Goal: Information Seeking & Learning: Learn about a topic

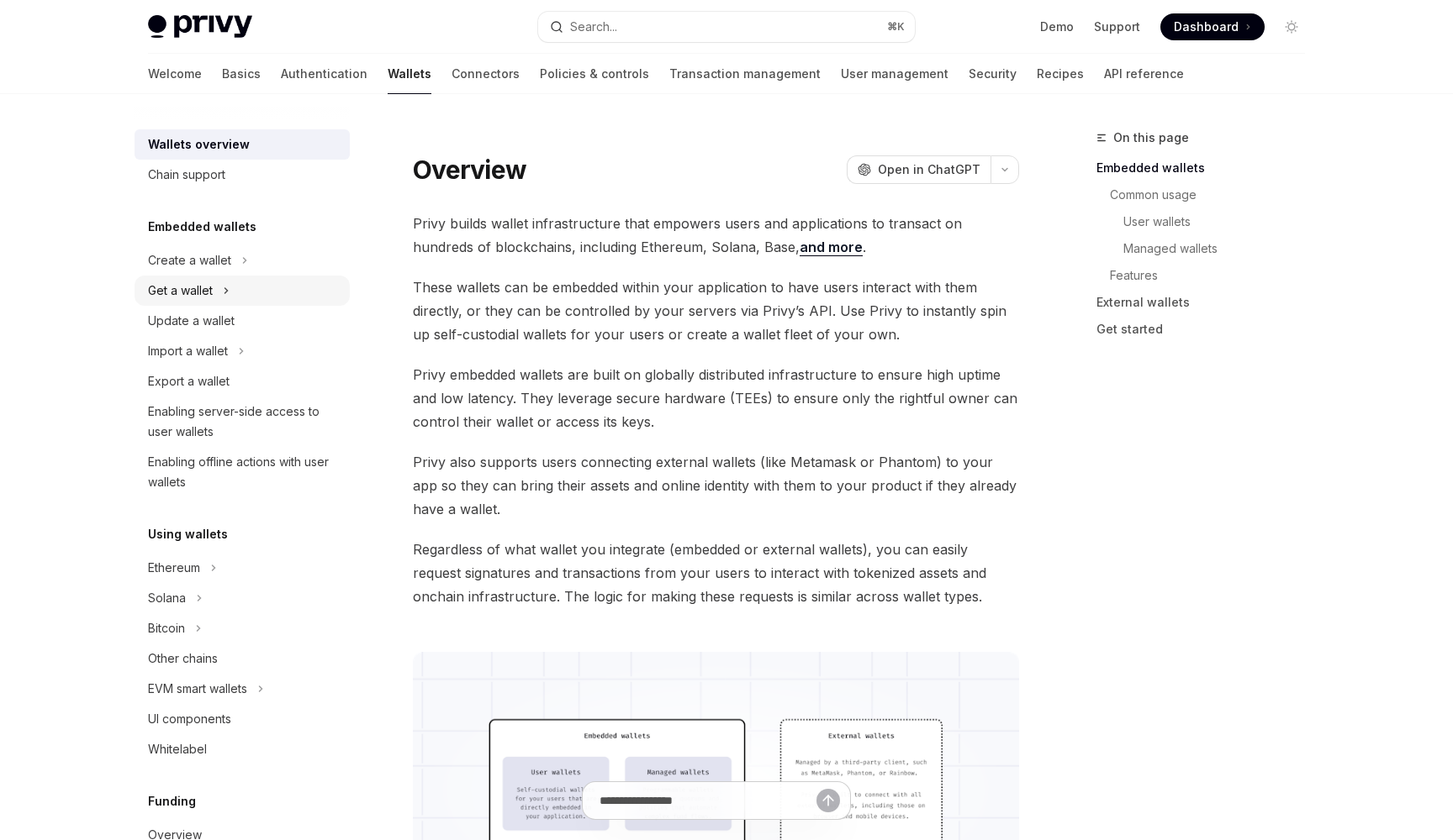
click at [218, 295] on div "Get a wallet" at bounding box center [242, 291] width 215 height 30
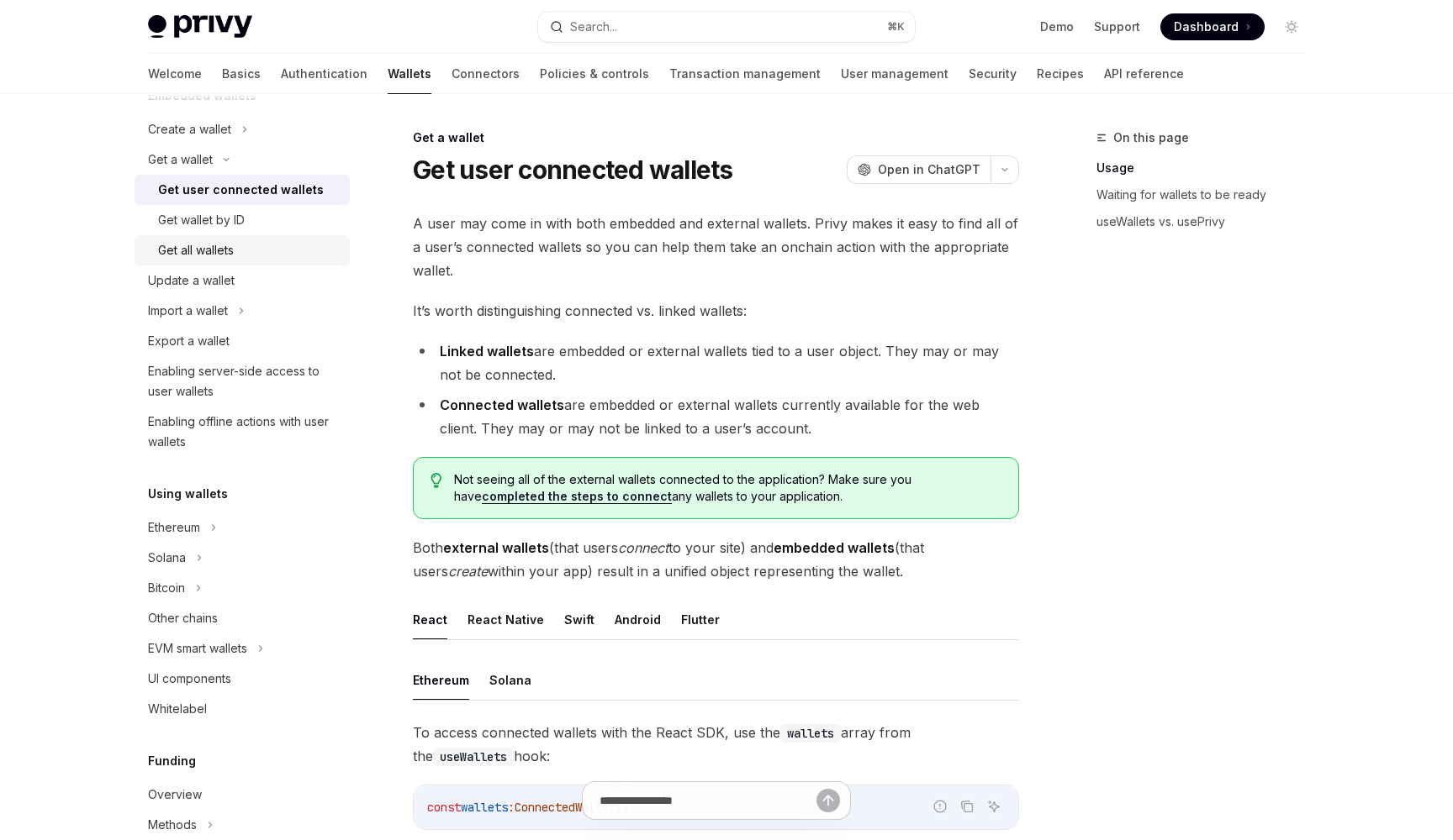
scroll to position [147, 0]
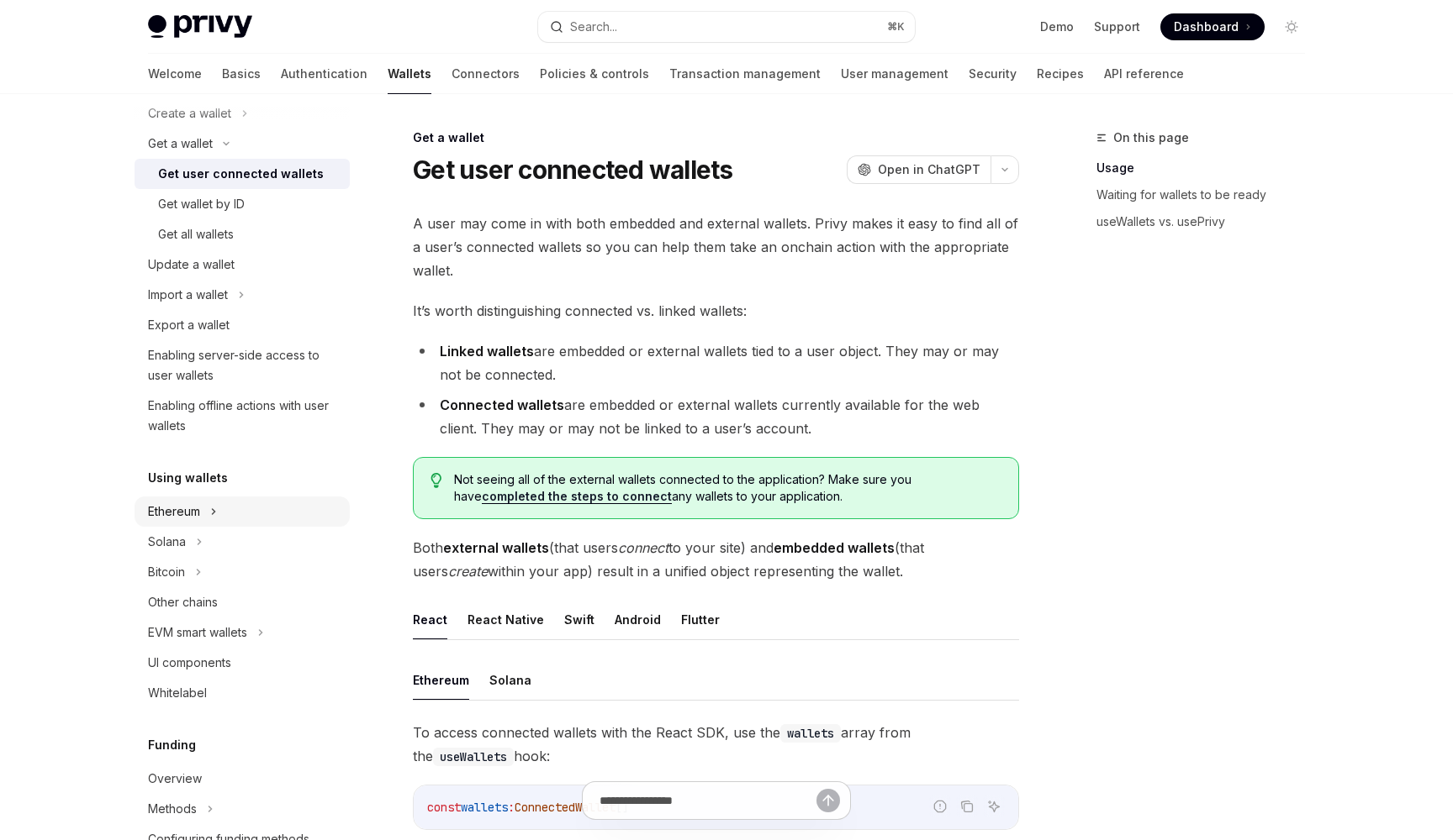
click at [193, 504] on div "Ethereum" at bounding box center [174, 512] width 52 height 20
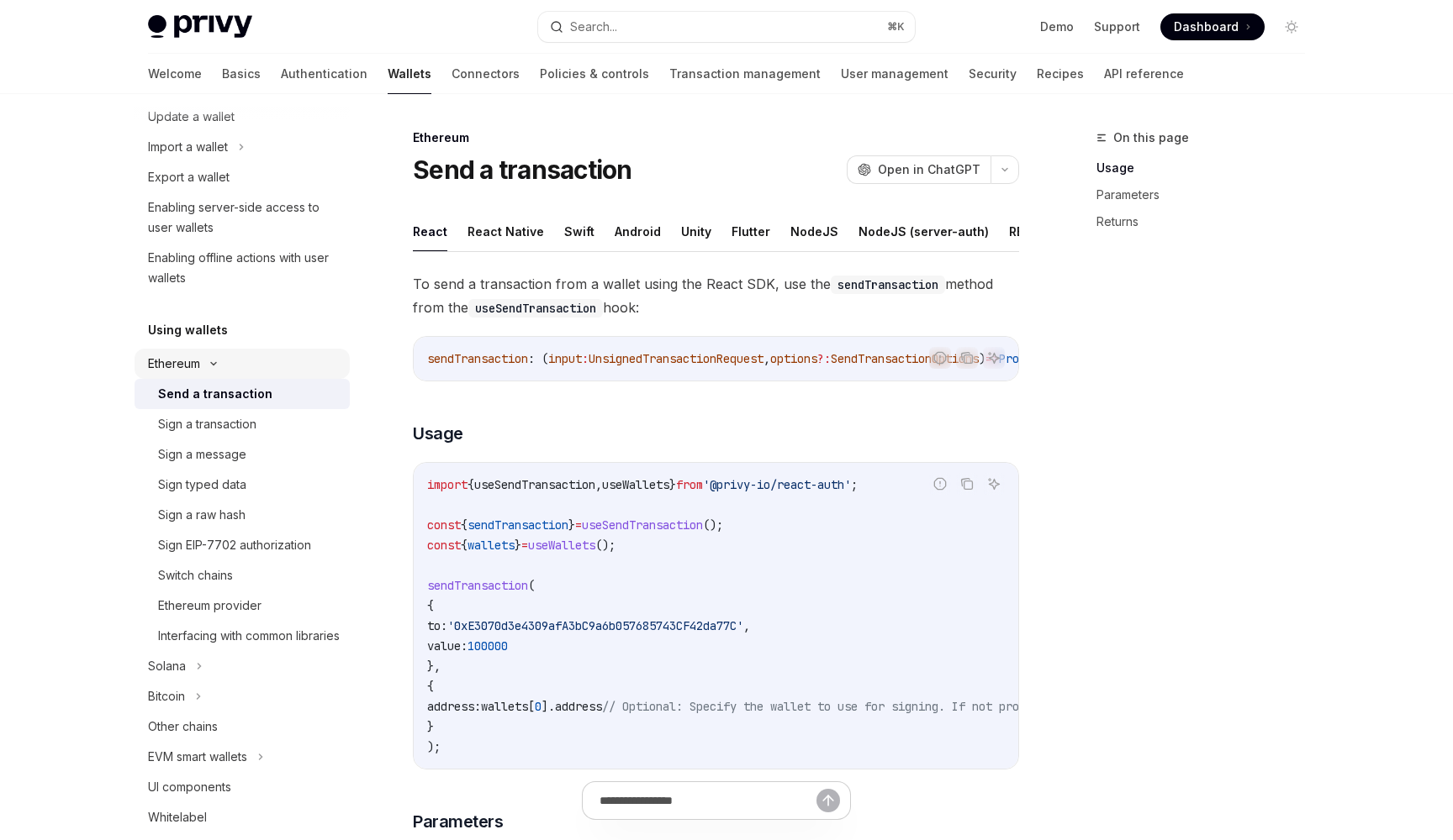
scroll to position [307, 0]
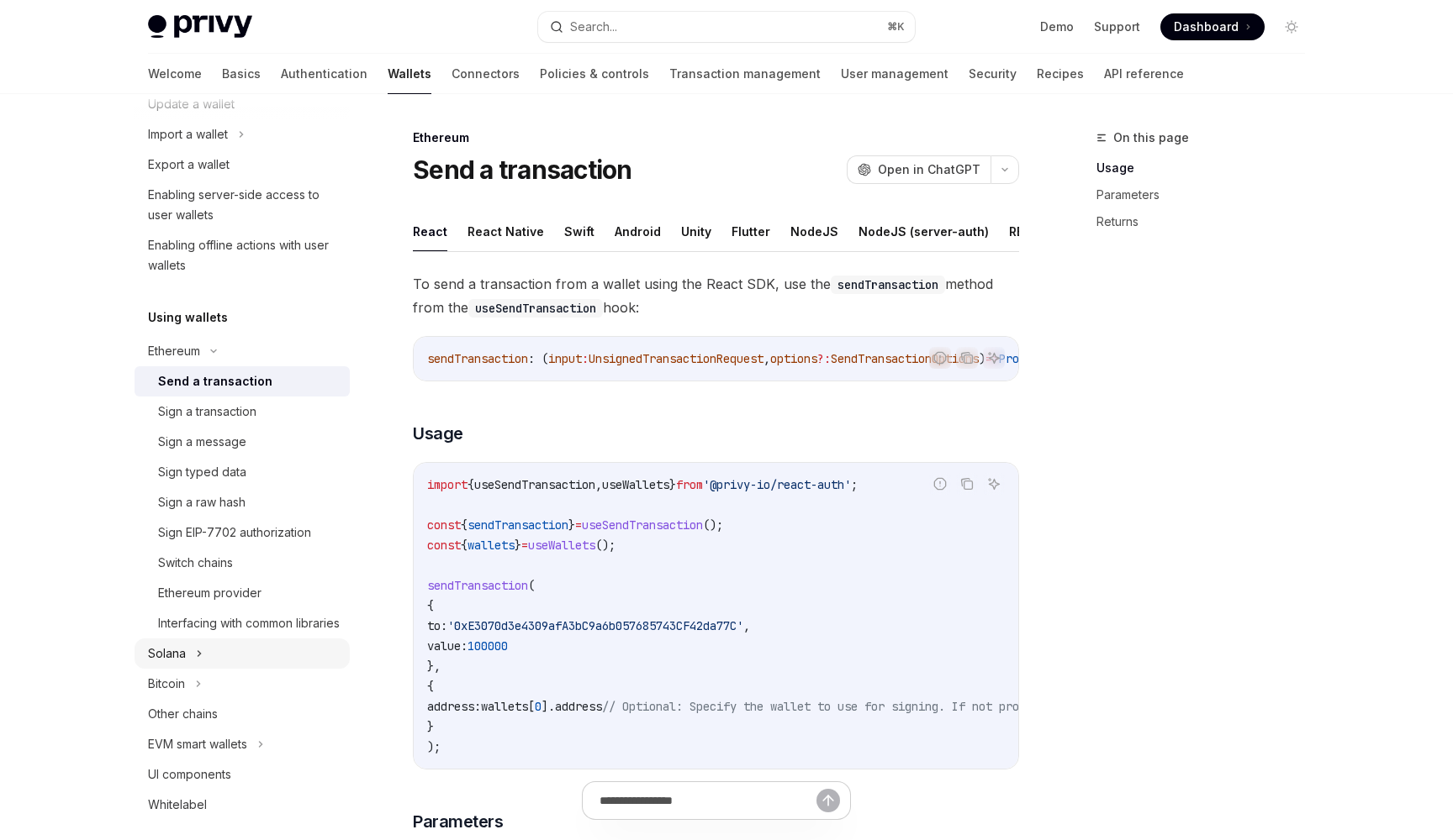
click at [177, 664] on div "Solana" at bounding box center [167, 653] width 38 height 20
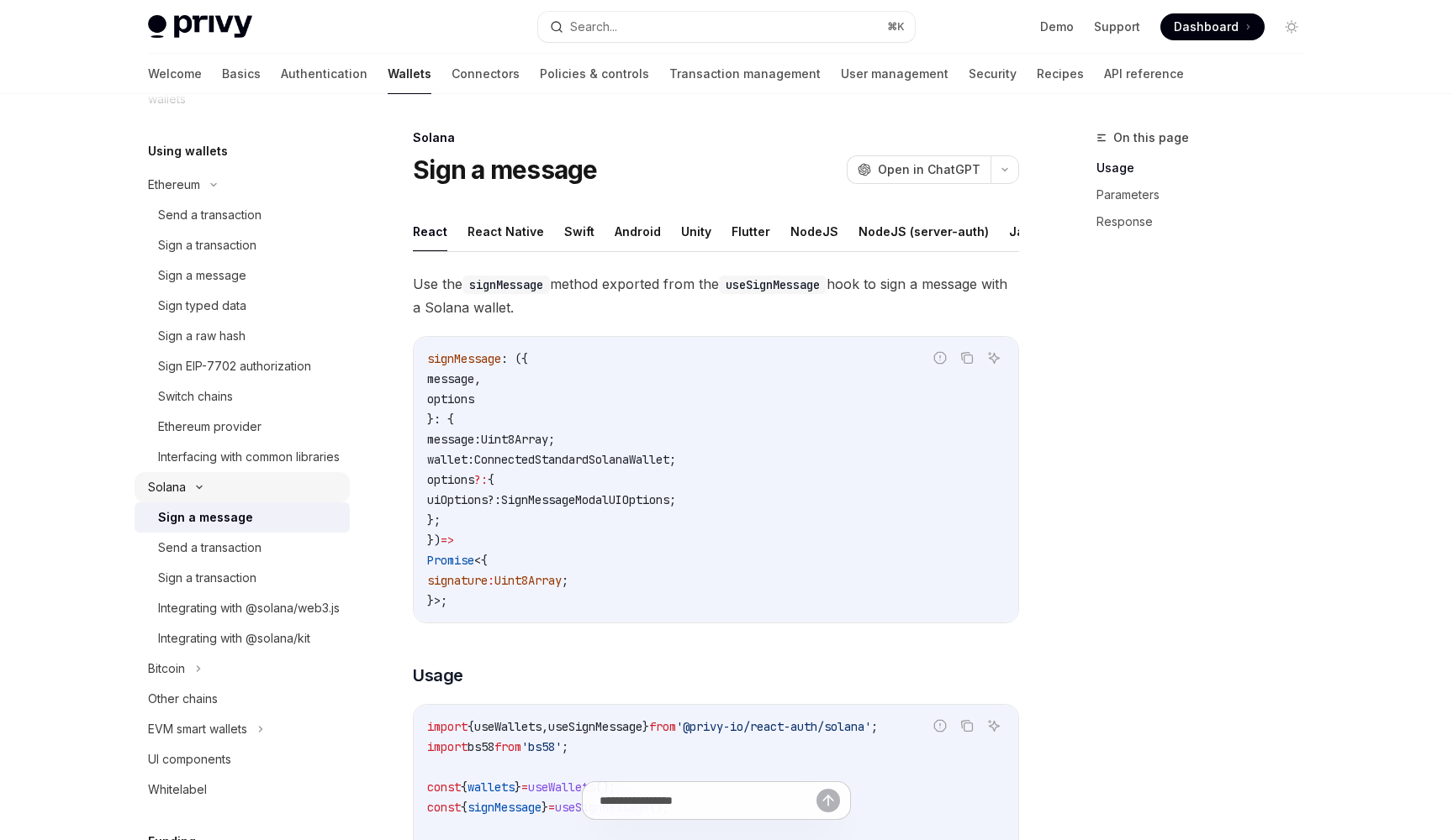
scroll to position [481, 0]
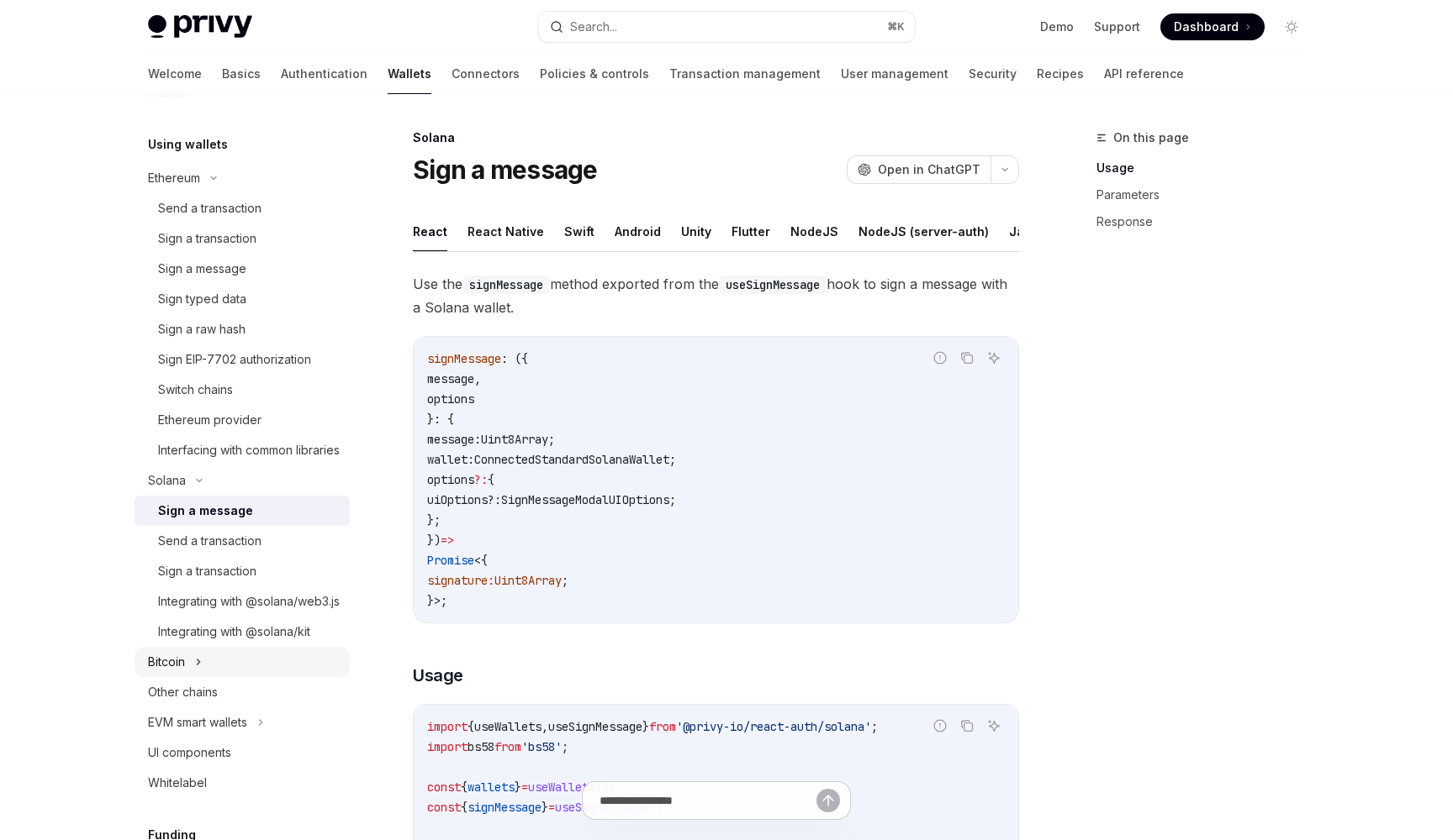
click at [184, 672] on div "Bitcoin" at bounding box center [167, 662] width 37 height 20
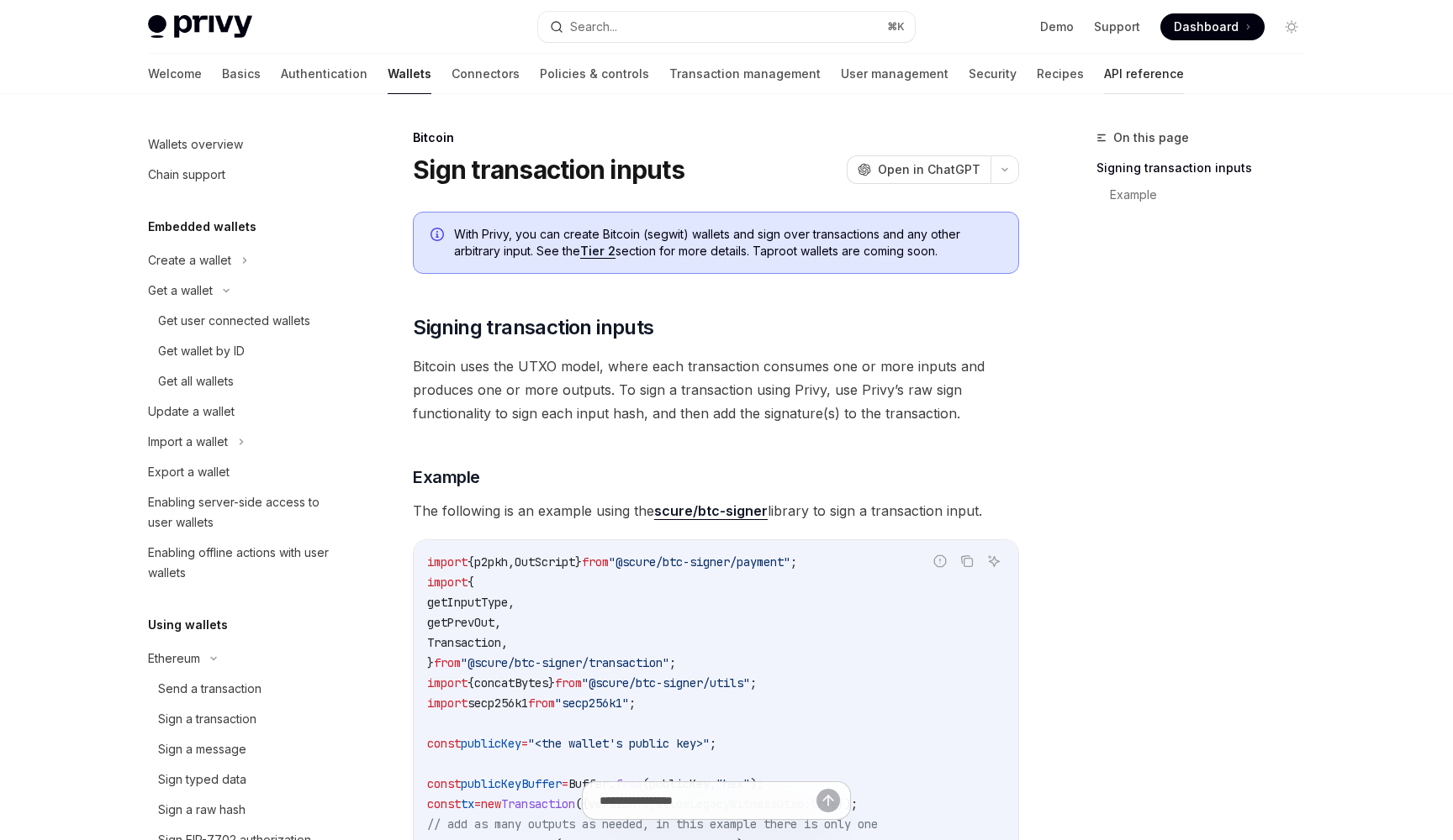
click at [1104, 77] on link "API reference" at bounding box center [1144, 75] width 79 height 41
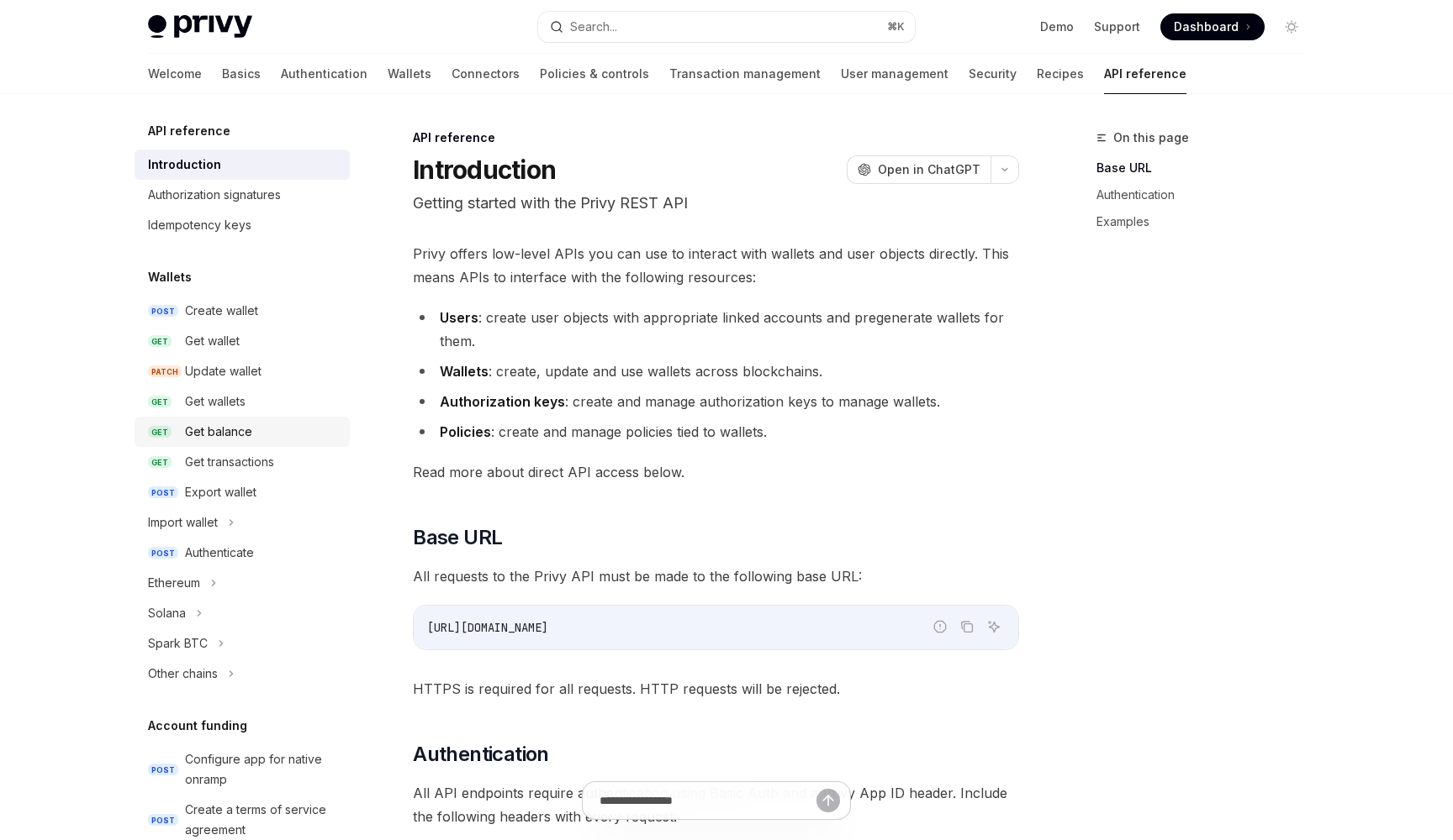
scroll to position [38, 0]
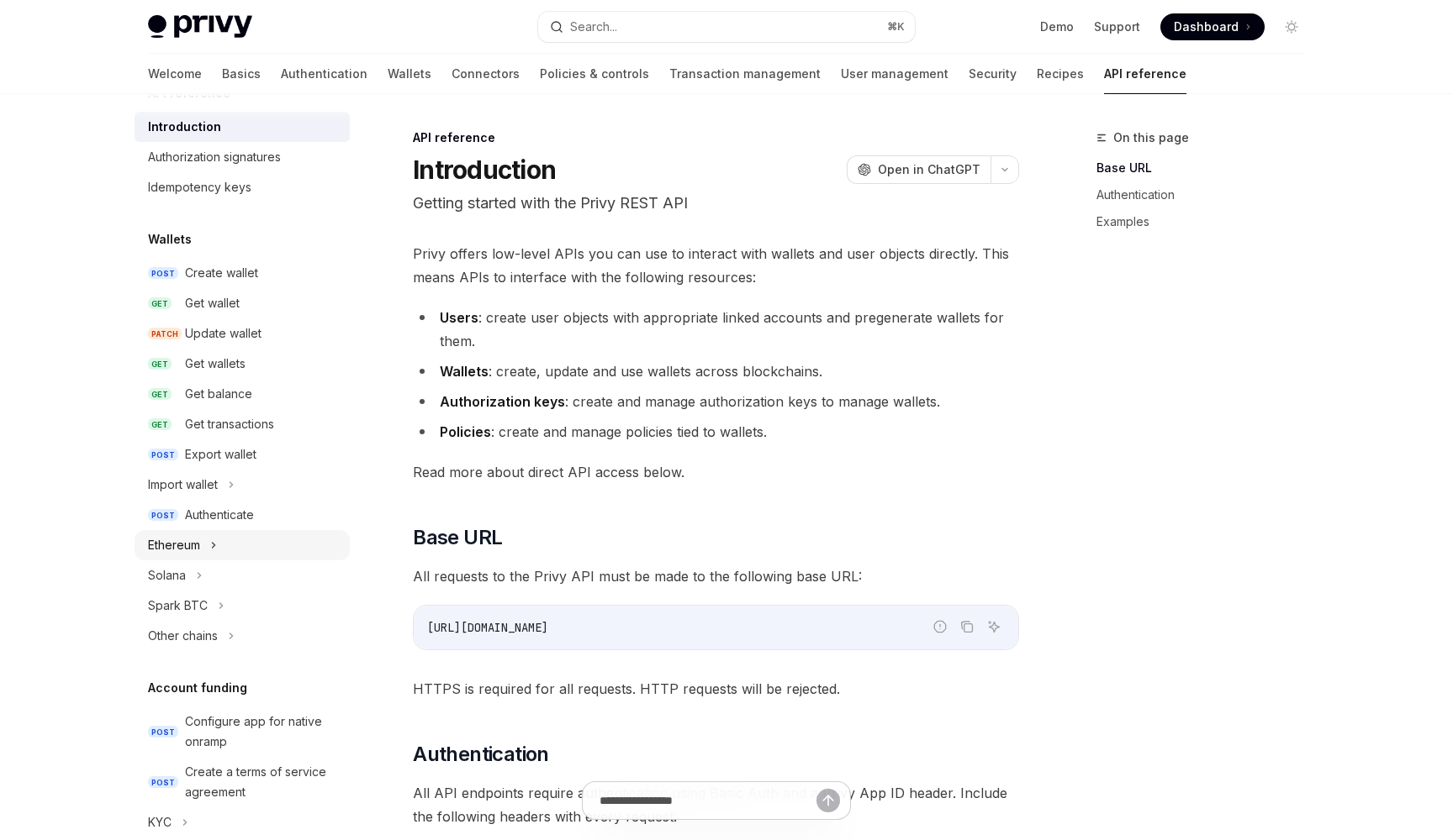
click at [195, 536] on div "Ethereum" at bounding box center [174, 545] width 52 height 20
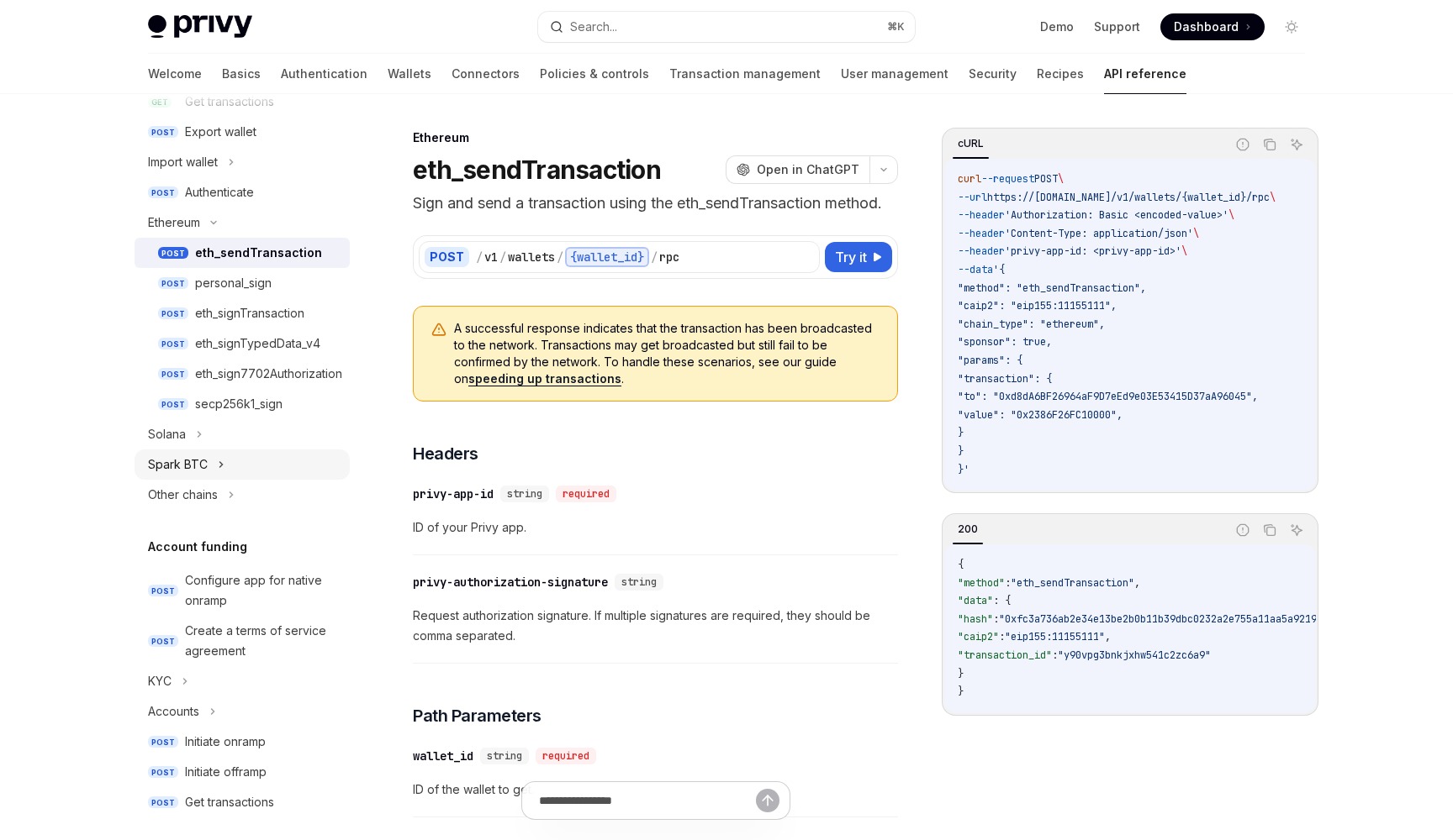
scroll to position [377, 0]
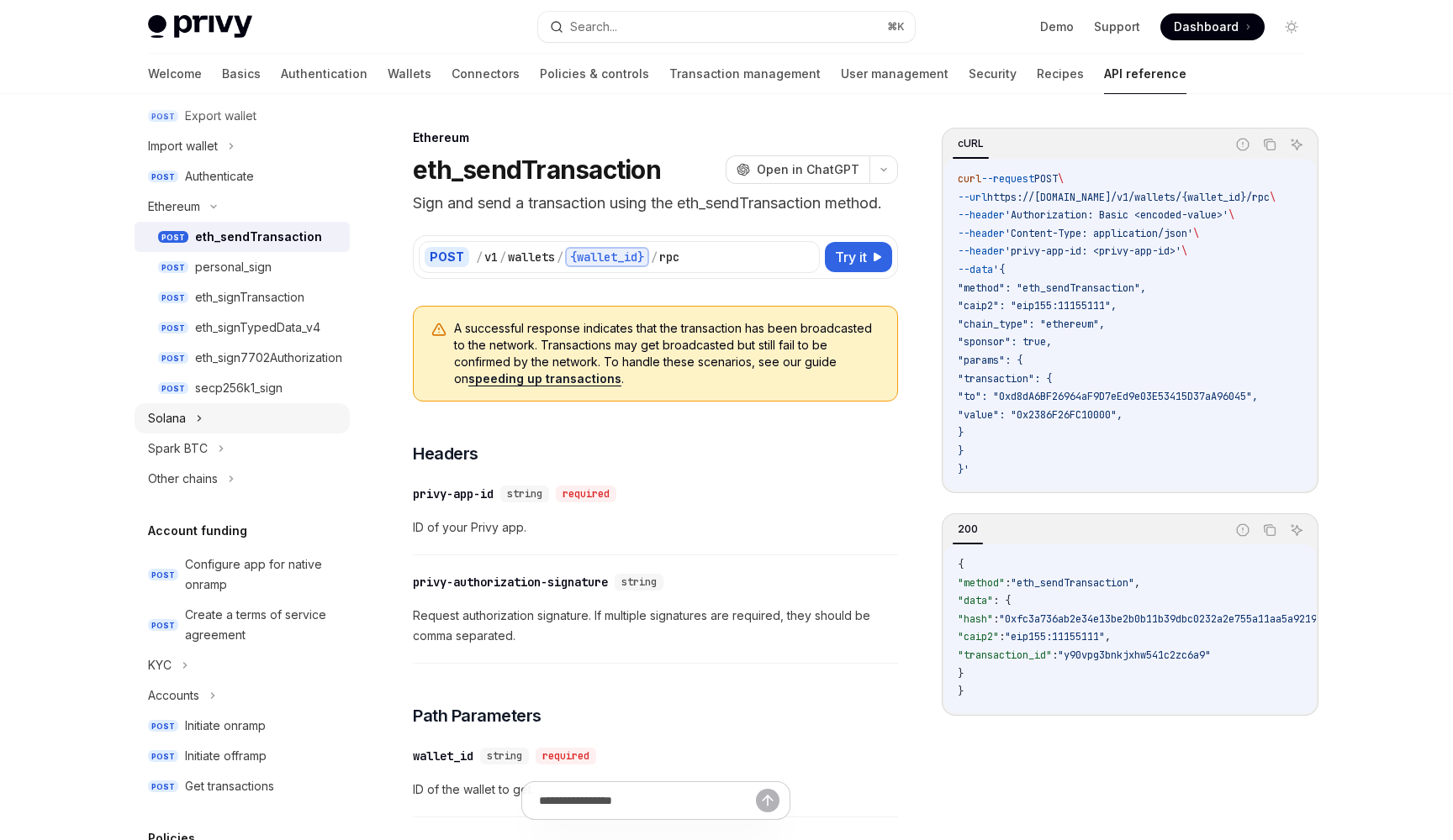
click at [179, 421] on div "Solana" at bounding box center [167, 419] width 38 height 20
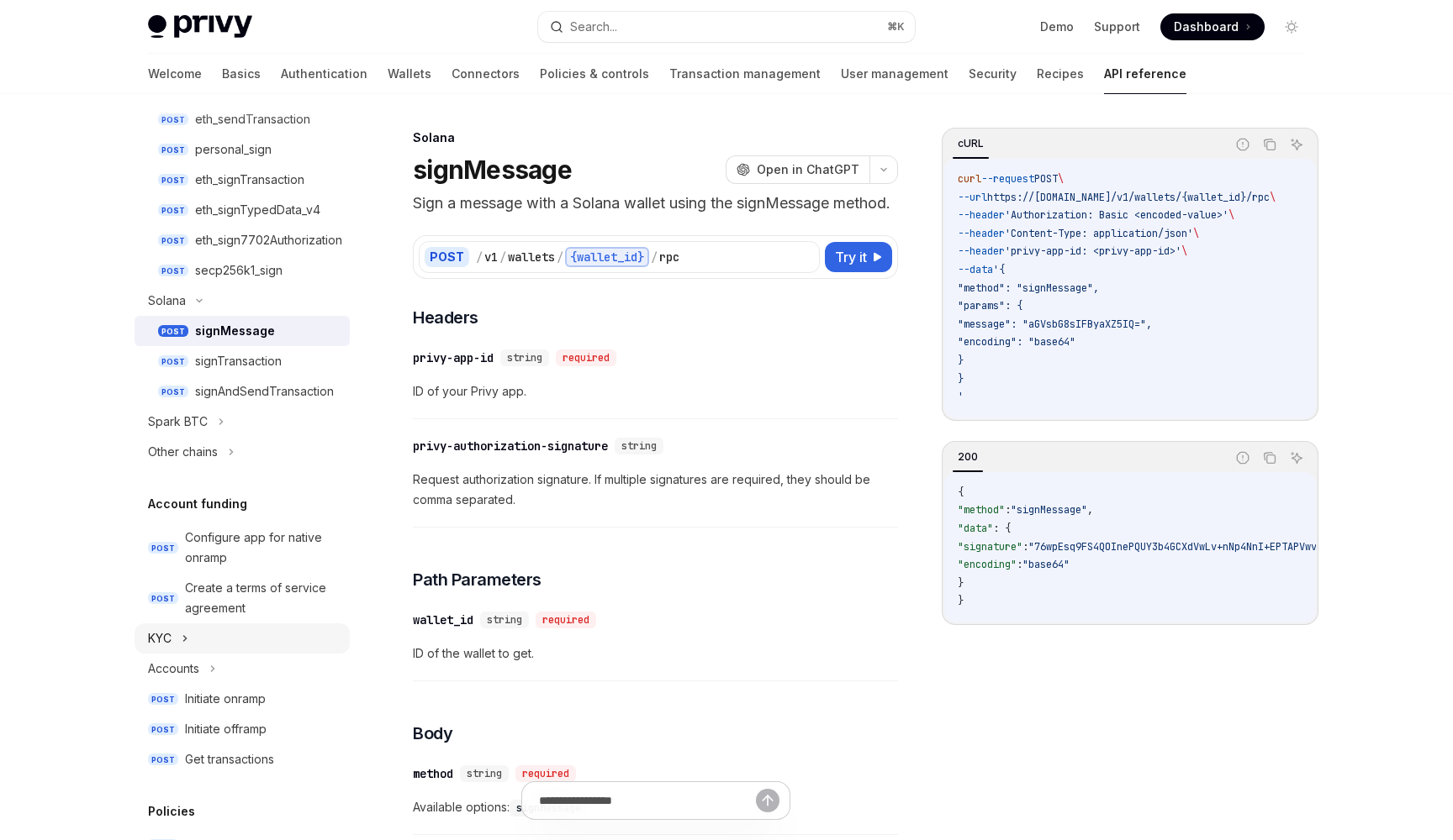
scroll to position [482, 0]
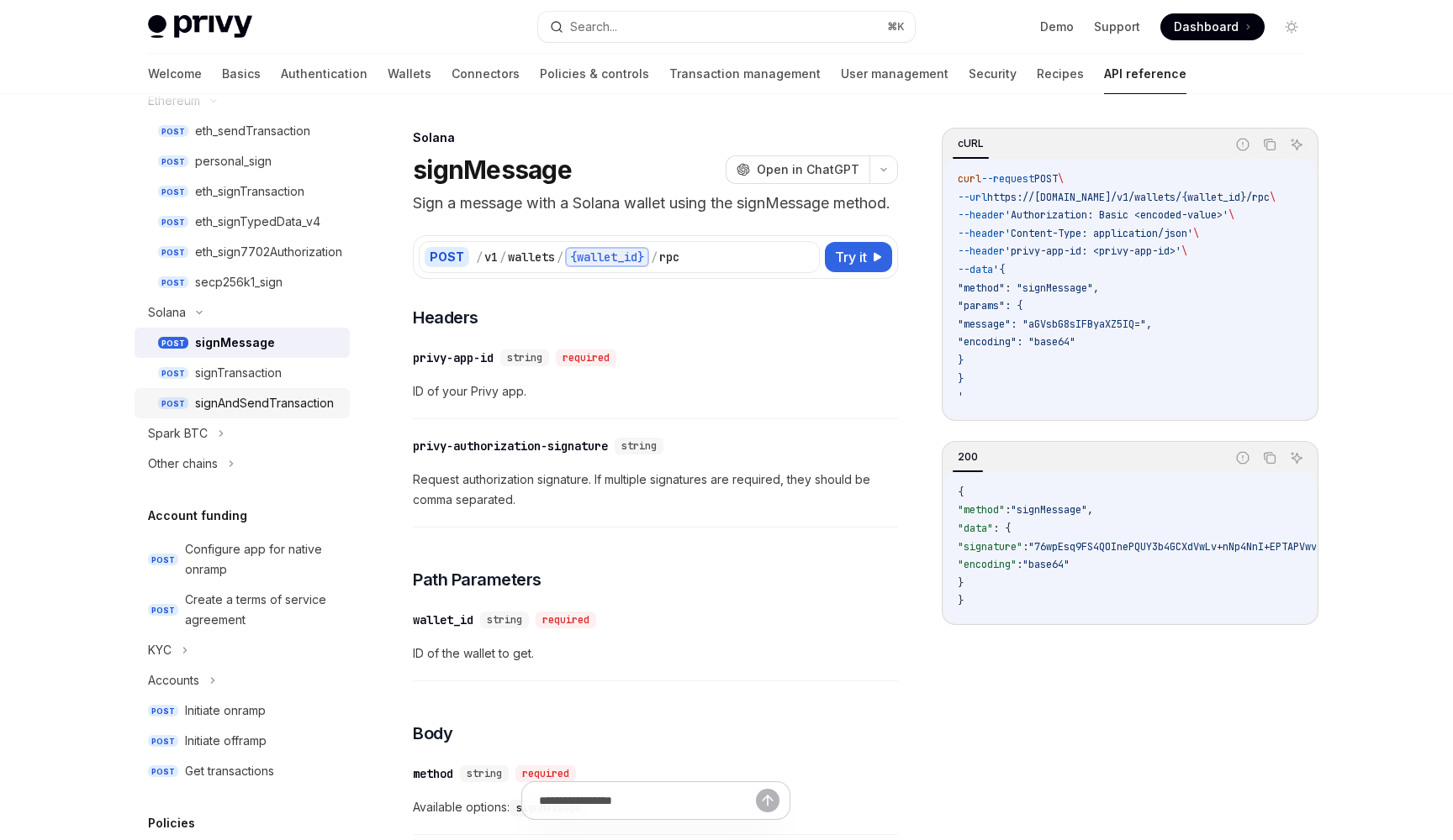
click at [250, 389] on link "POST signAndSendTransaction" at bounding box center [242, 403] width 215 height 30
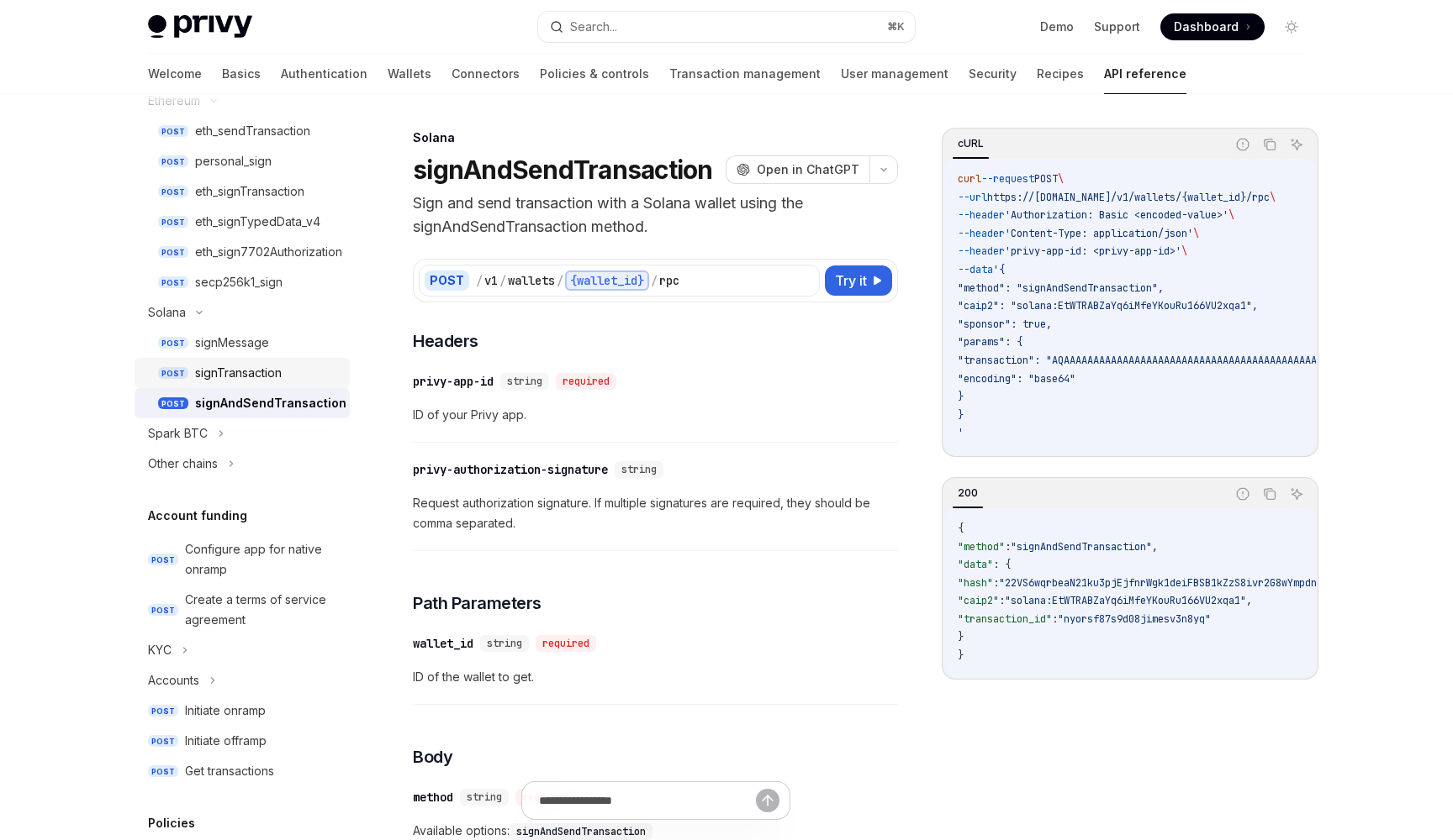
click at [250, 377] on div "signTransaction" at bounding box center [237, 373] width 86 height 20
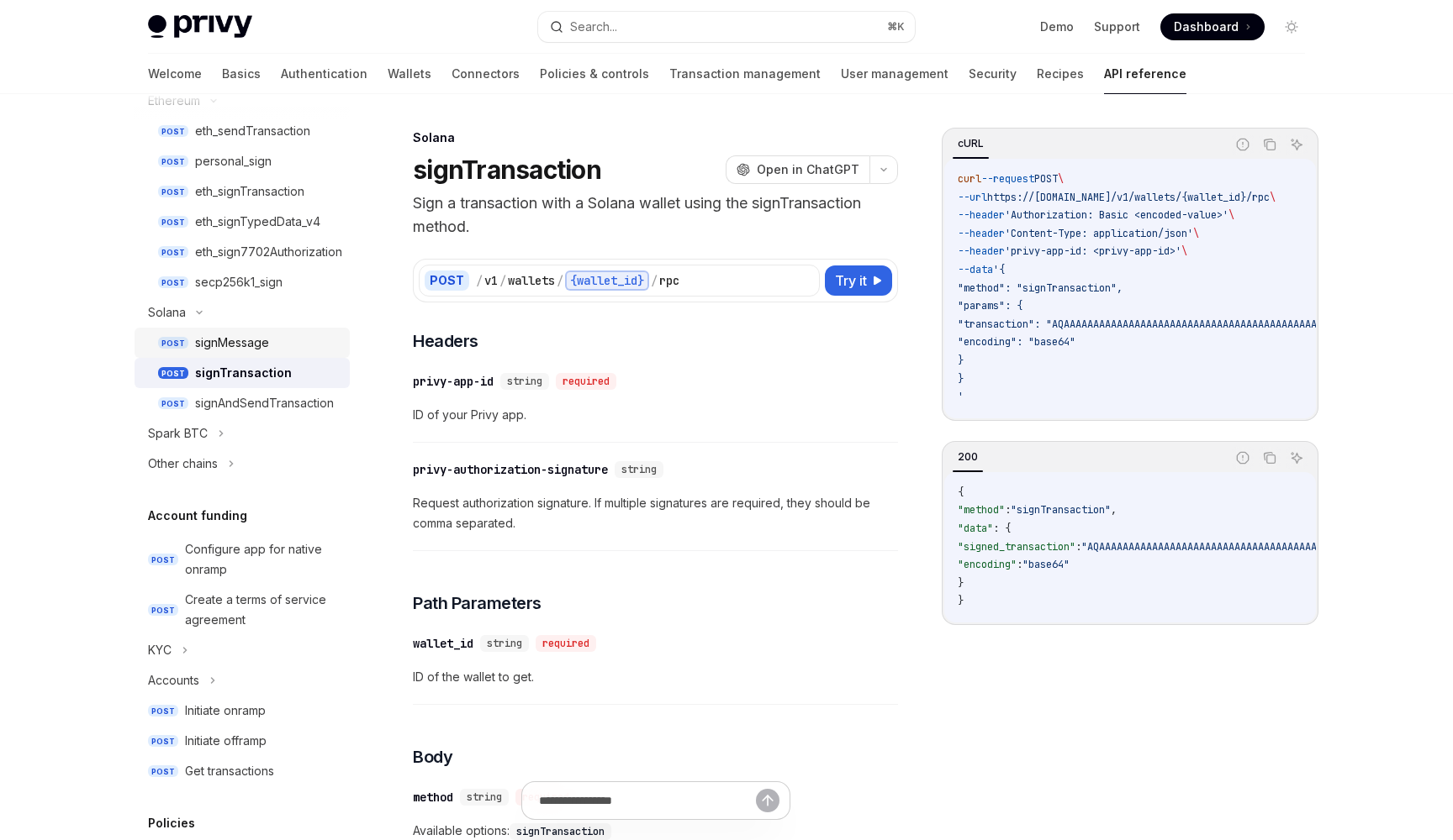
click at [258, 354] on link "POST signMessage" at bounding box center [242, 342] width 215 height 30
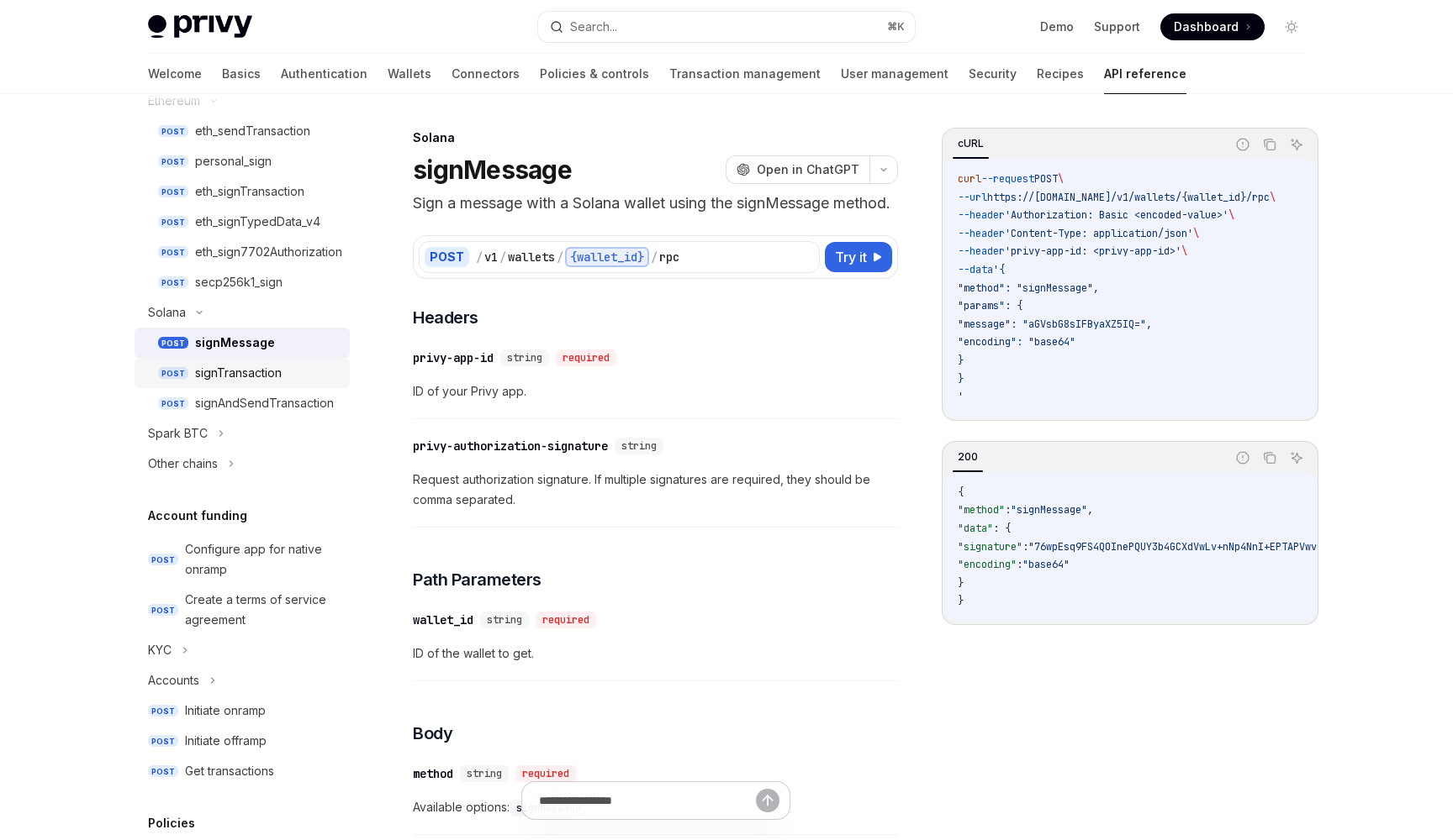
click at [258, 376] on div "signTransaction" at bounding box center [237, 373] width 86 height 20
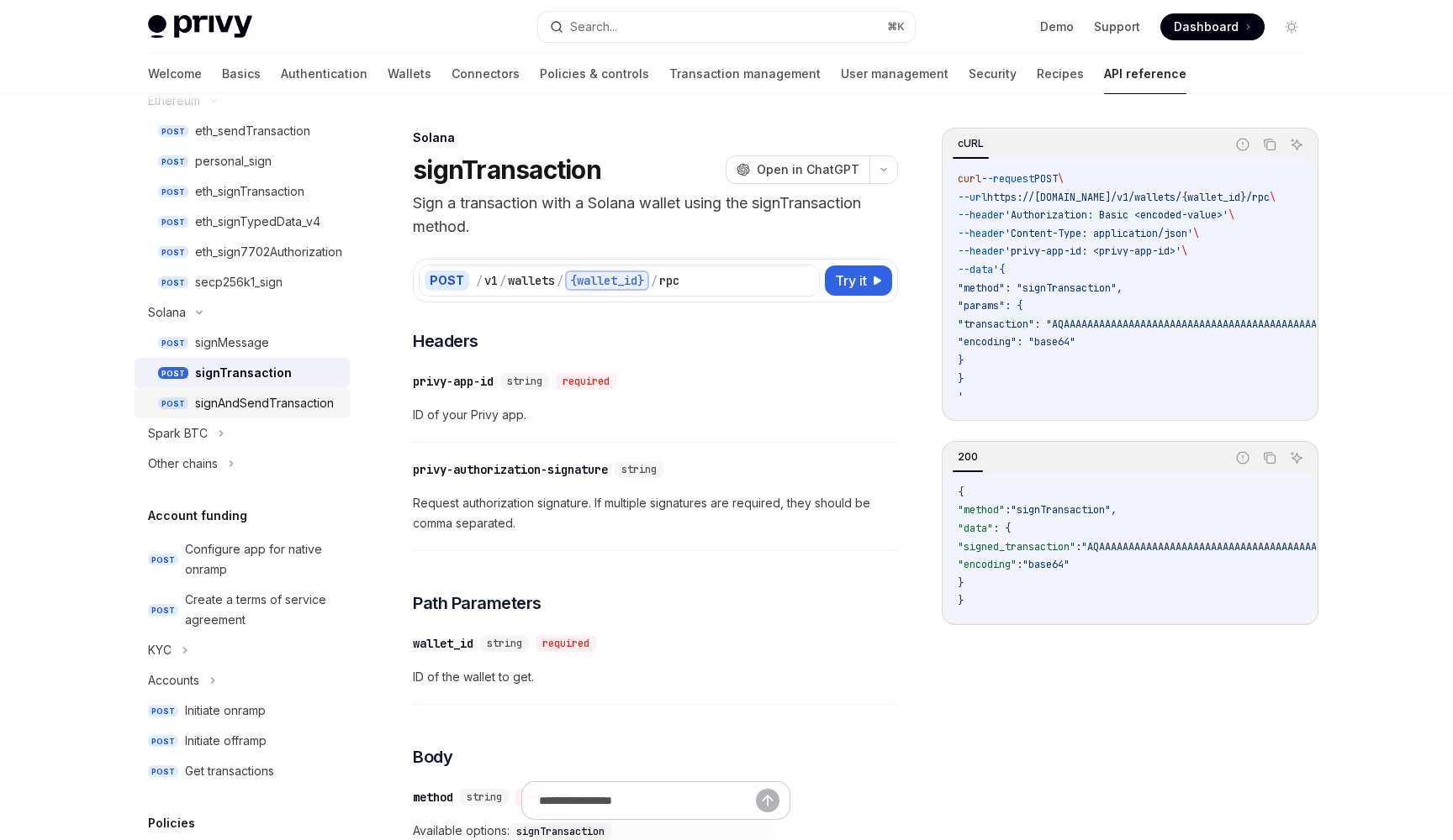
click at [256, 396] on div "signAndSendTransaction" at bounding box center [264, 403] width 139 height 20
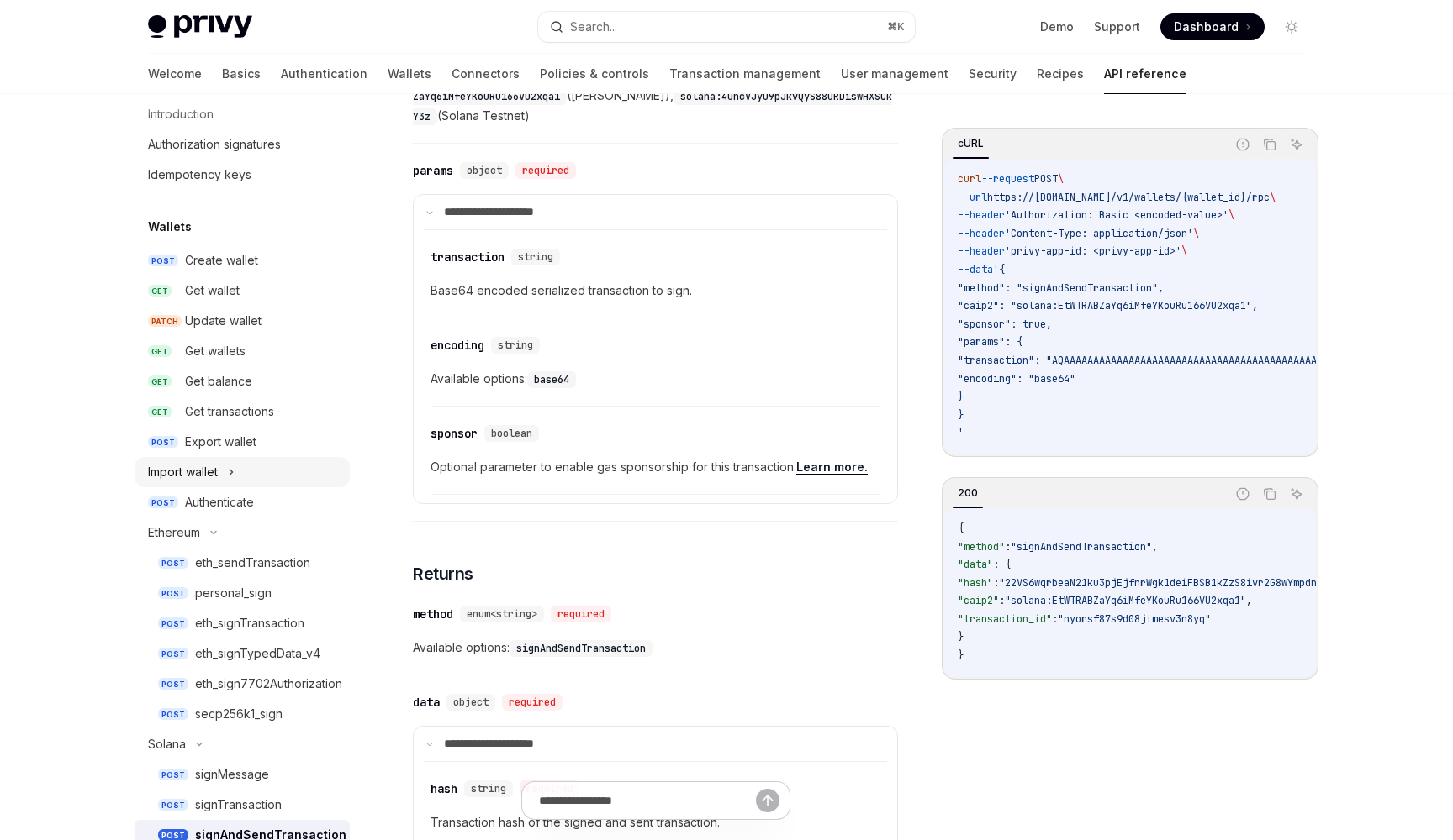
scroll to position [48, 0]
click at [232, 354] on div "Get wallets" at bounding box center [215, 353] width 60 height 20
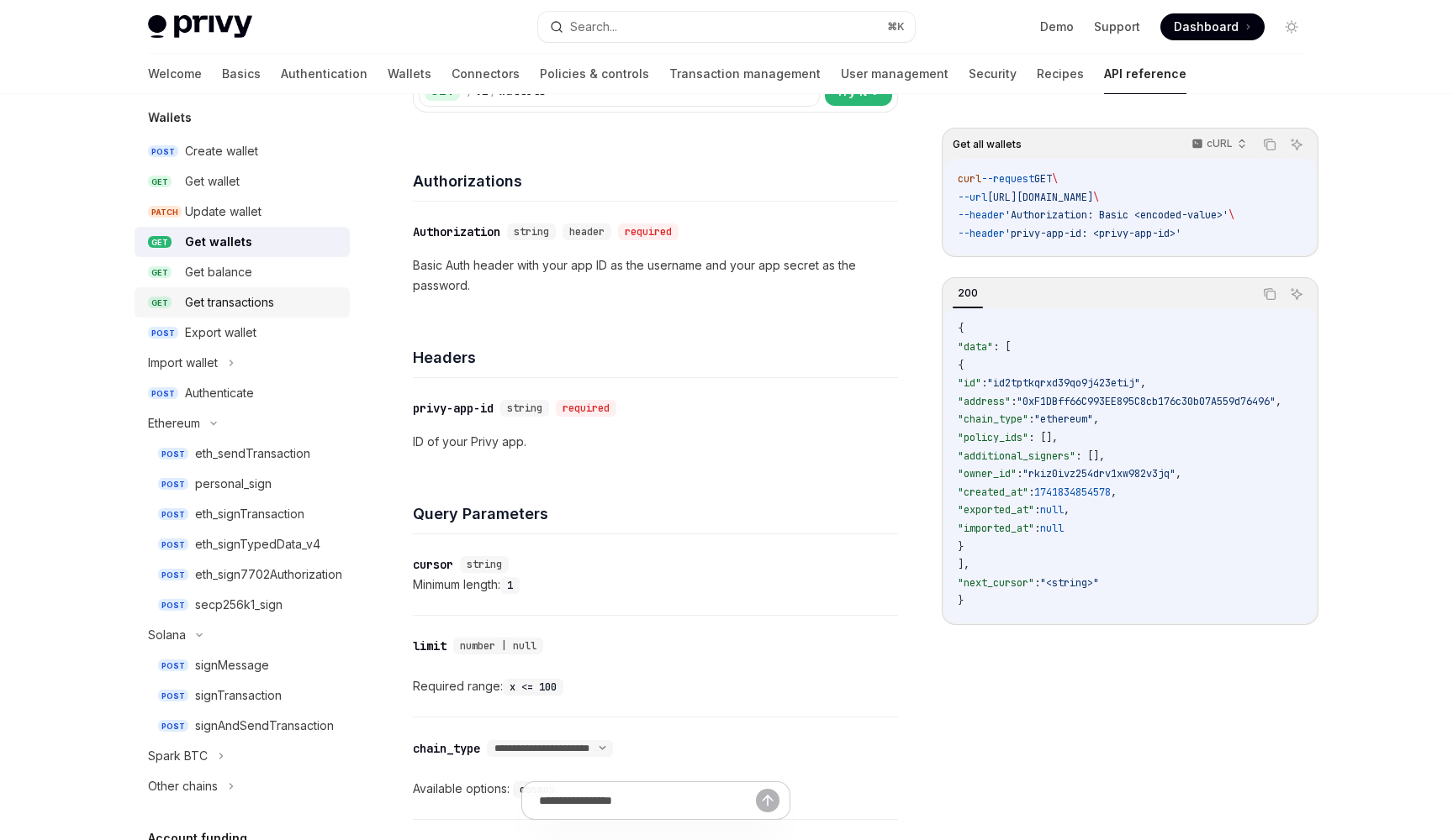
scroll to position [170, 0]
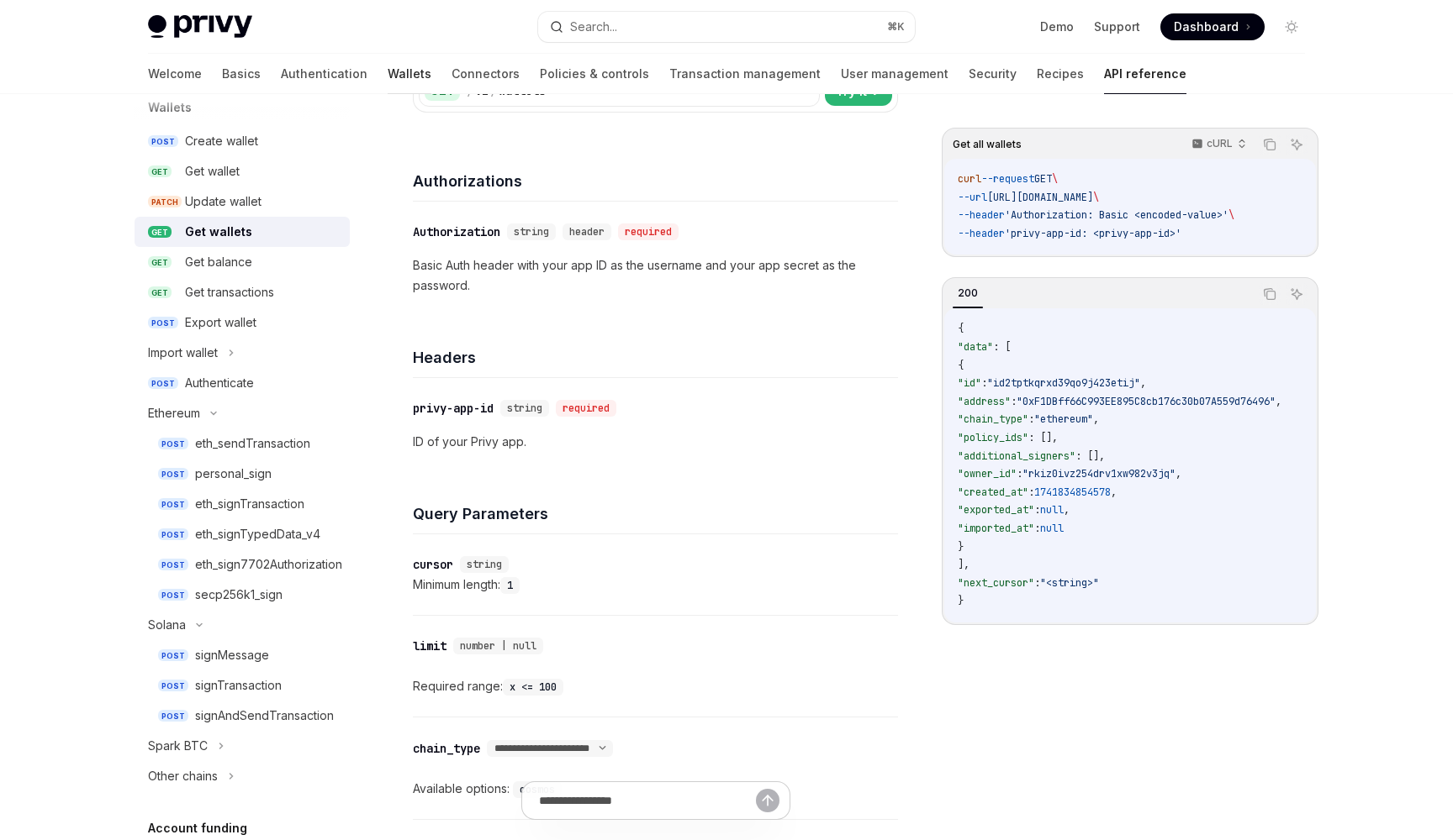
click at [388, 79] on link "Wallets" at bounding box center [409, 75] width 44 height 41
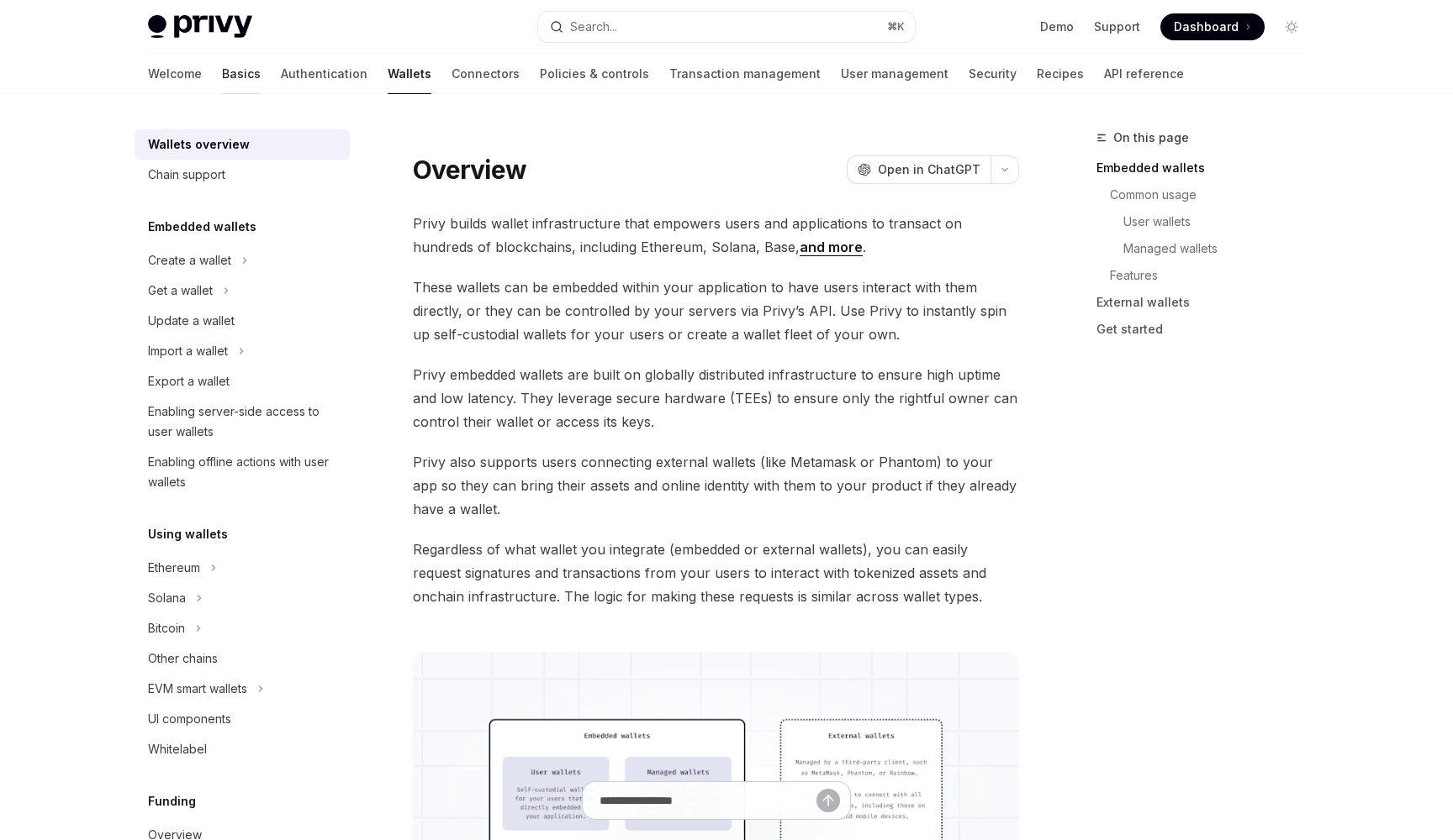
click at [222, 76] on link "Basics" at bounding box center [241, 75] width 39 height 41
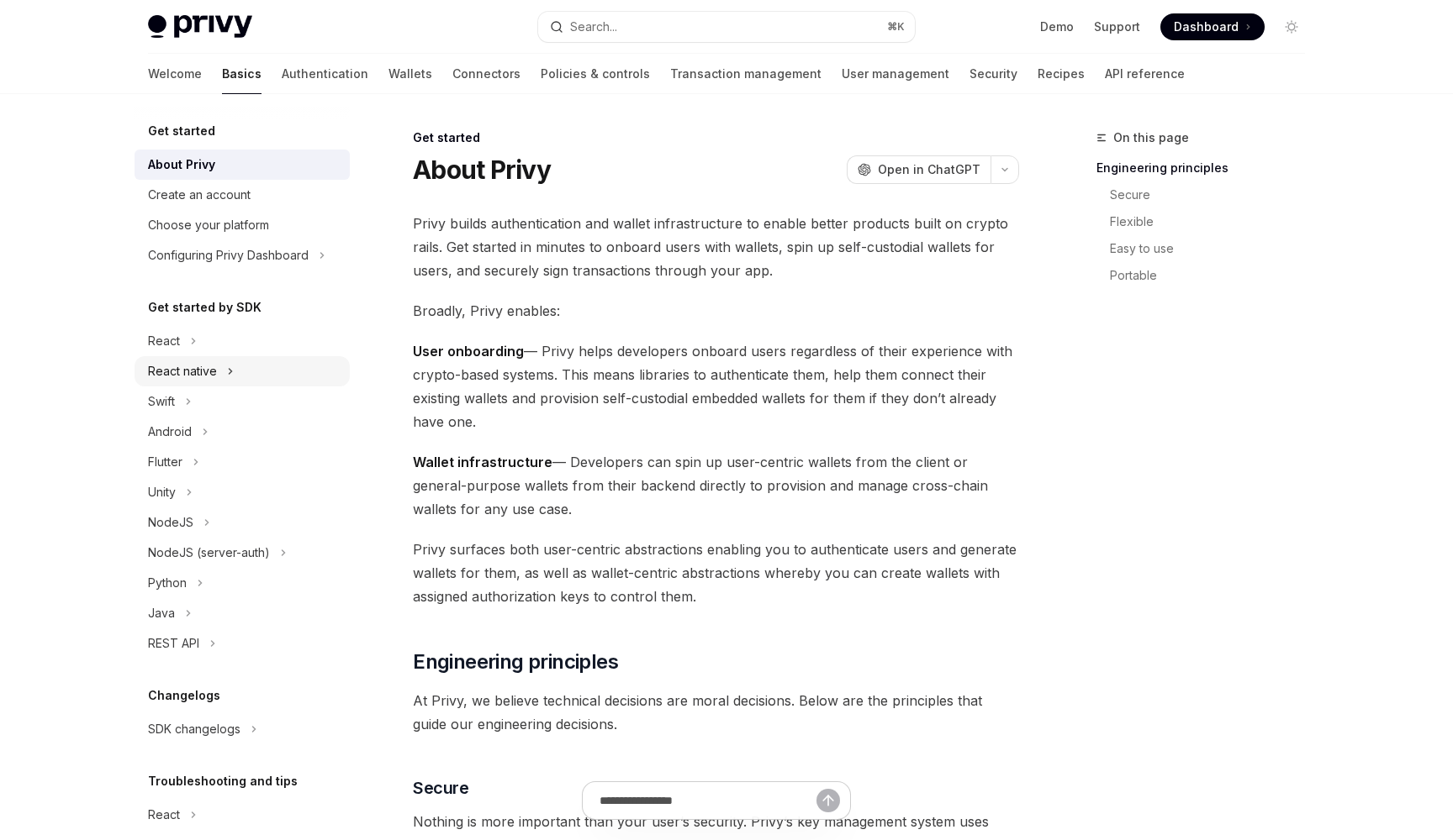
click at [172, 366] on div "React native" at bounding box center [182, 371] width 69 height 20
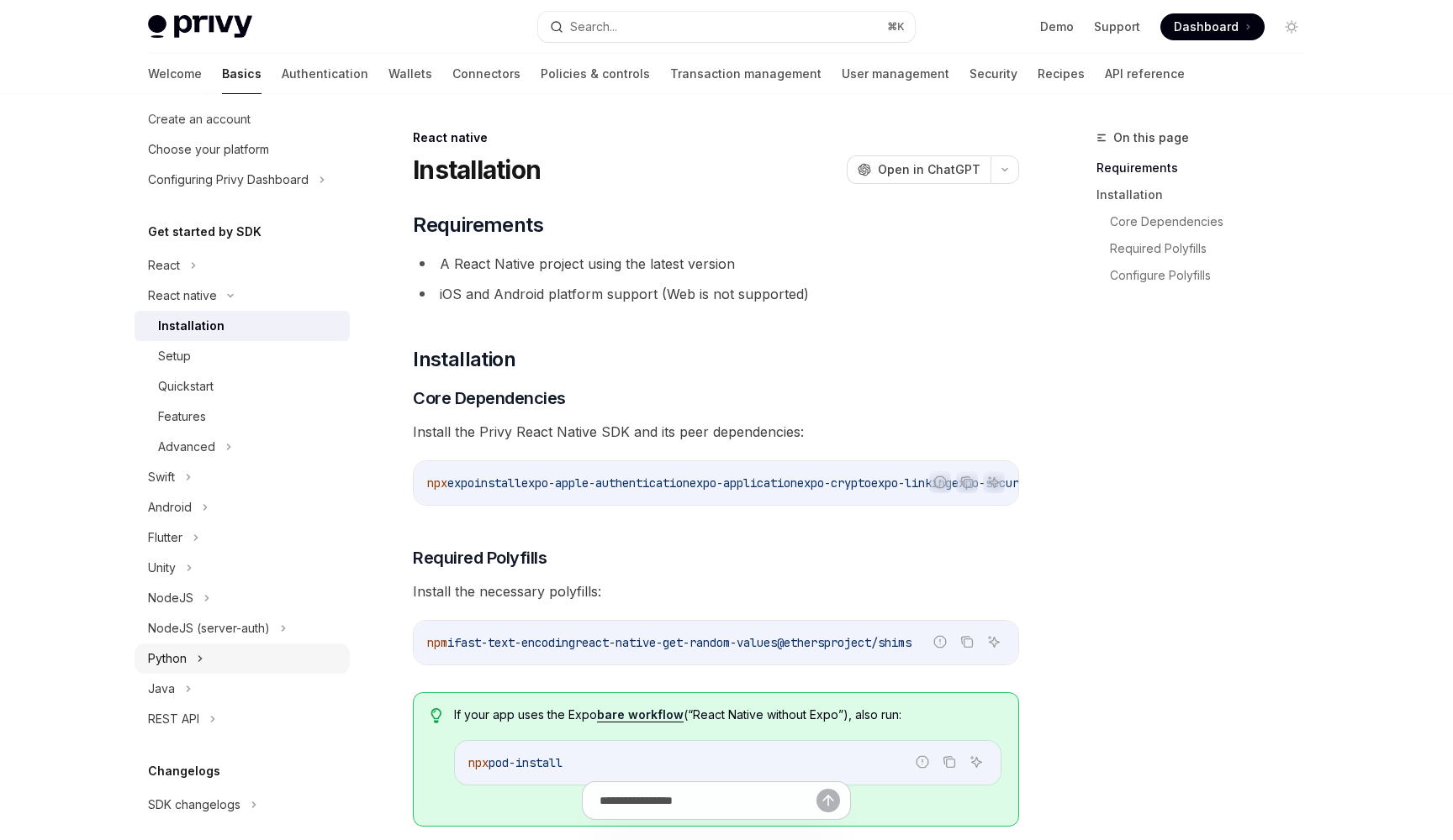
scroll to position [72, 0]
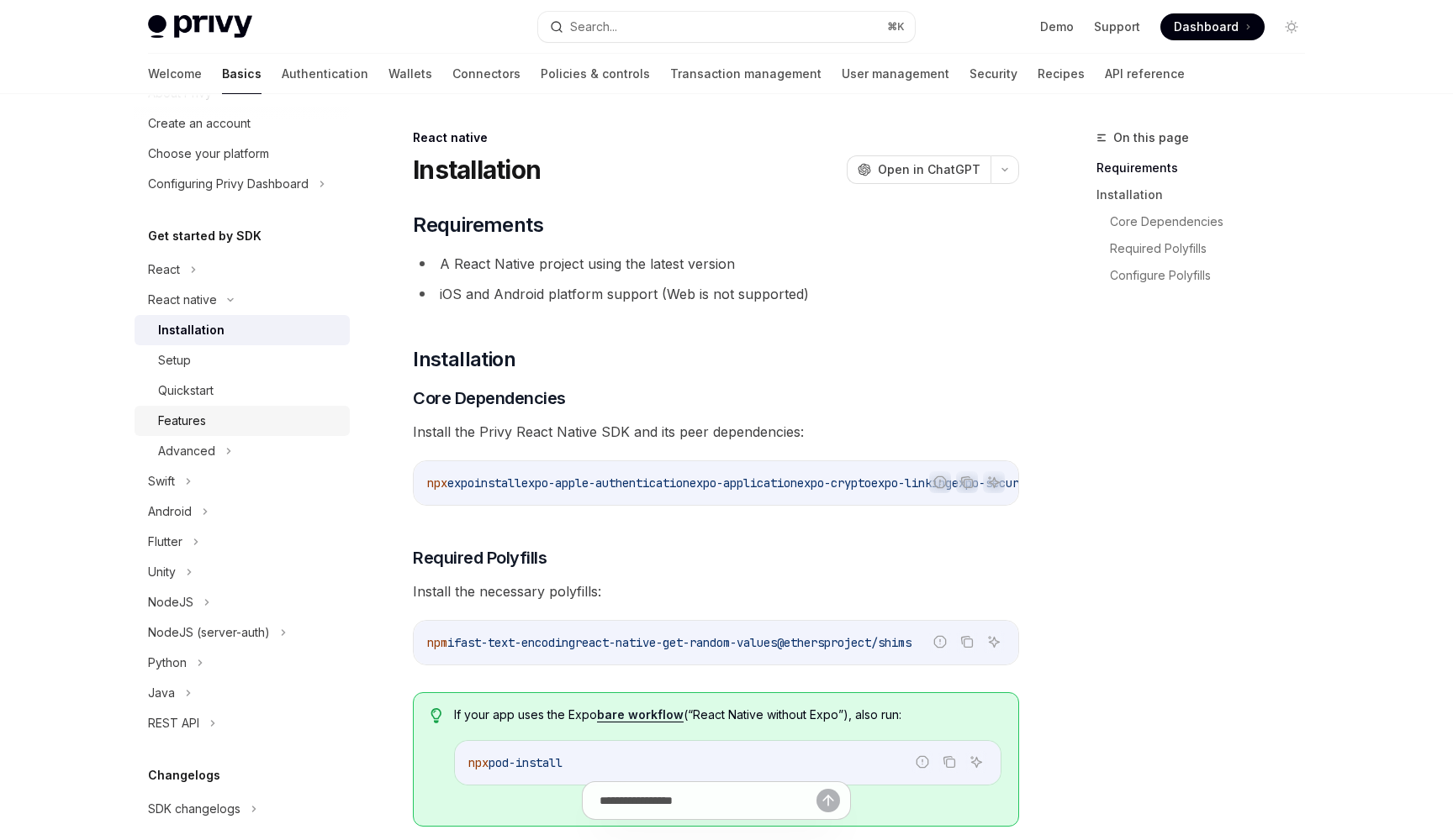
click at [202, 434] on link "Features" at bounding box center [242, 420] width 215 height 30
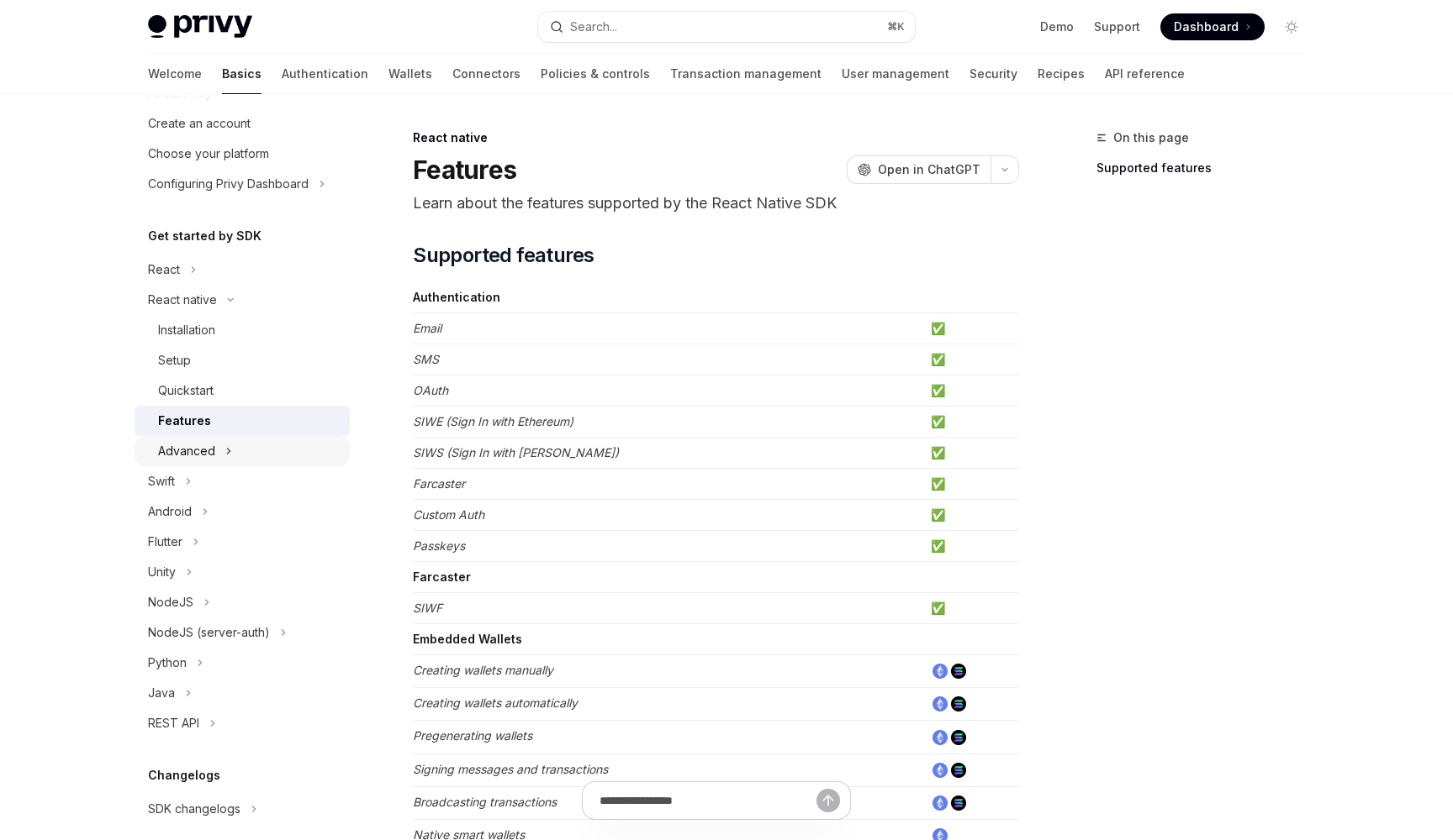
click at [204, 440] on div "Advanced" at bounding box center [242, 451] width 215 height 30
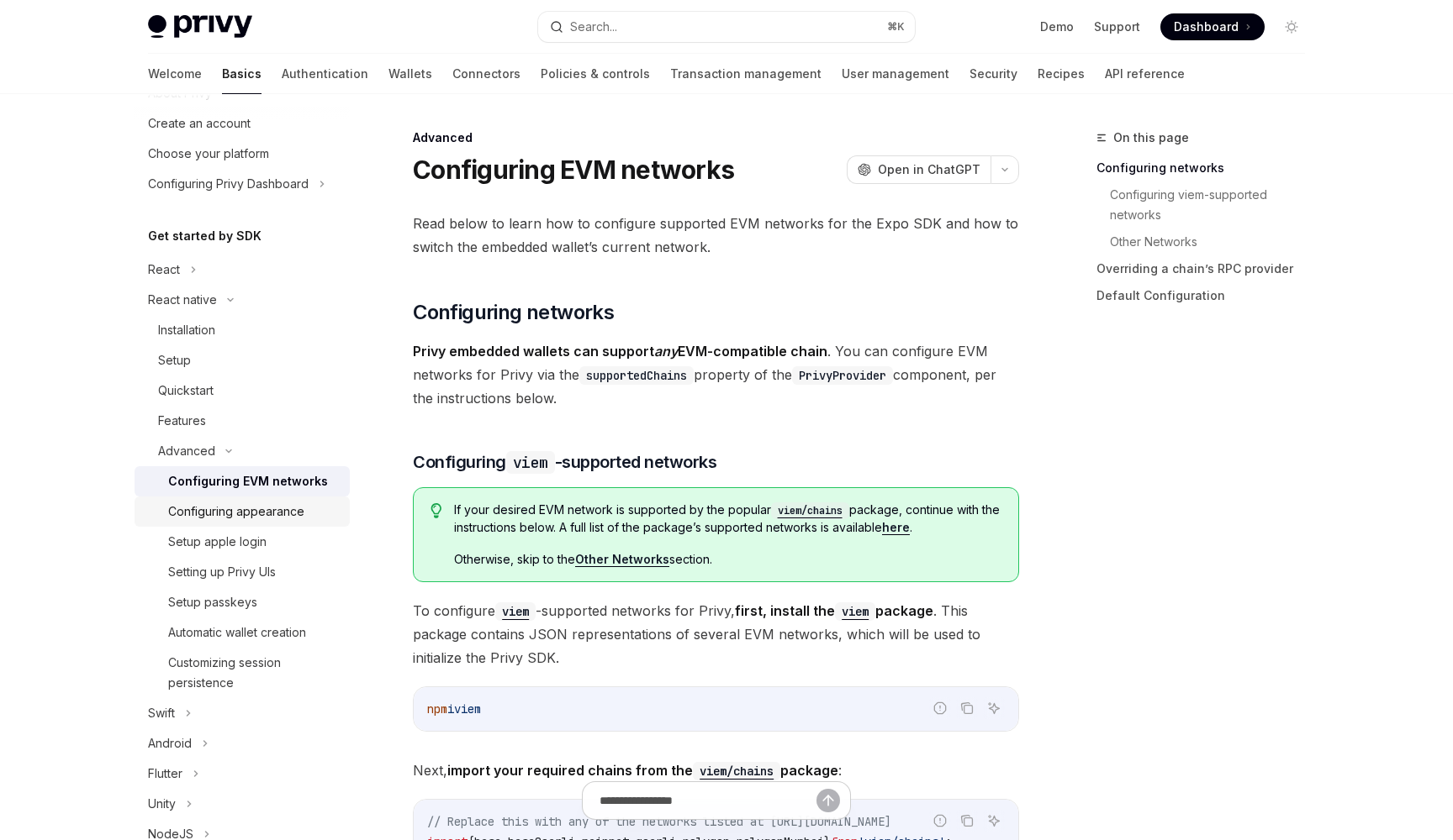
click at [212, 518] on div "Configuring appearance" at bounding box center [236, 512] width 137 height 20
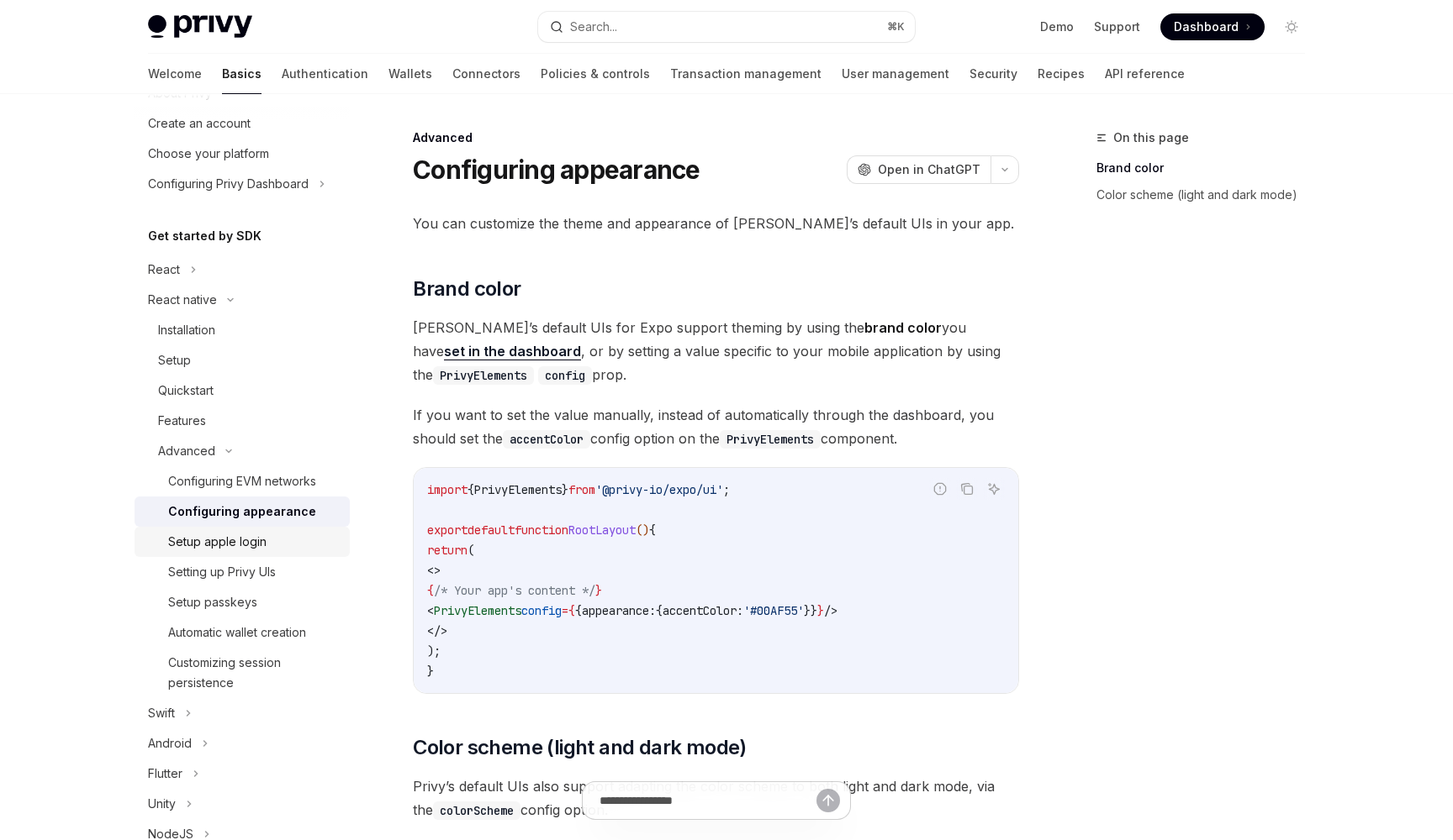
click at [213, 551] on div "Setup apple login" at bounding box center [216, 542] width 98 height 20
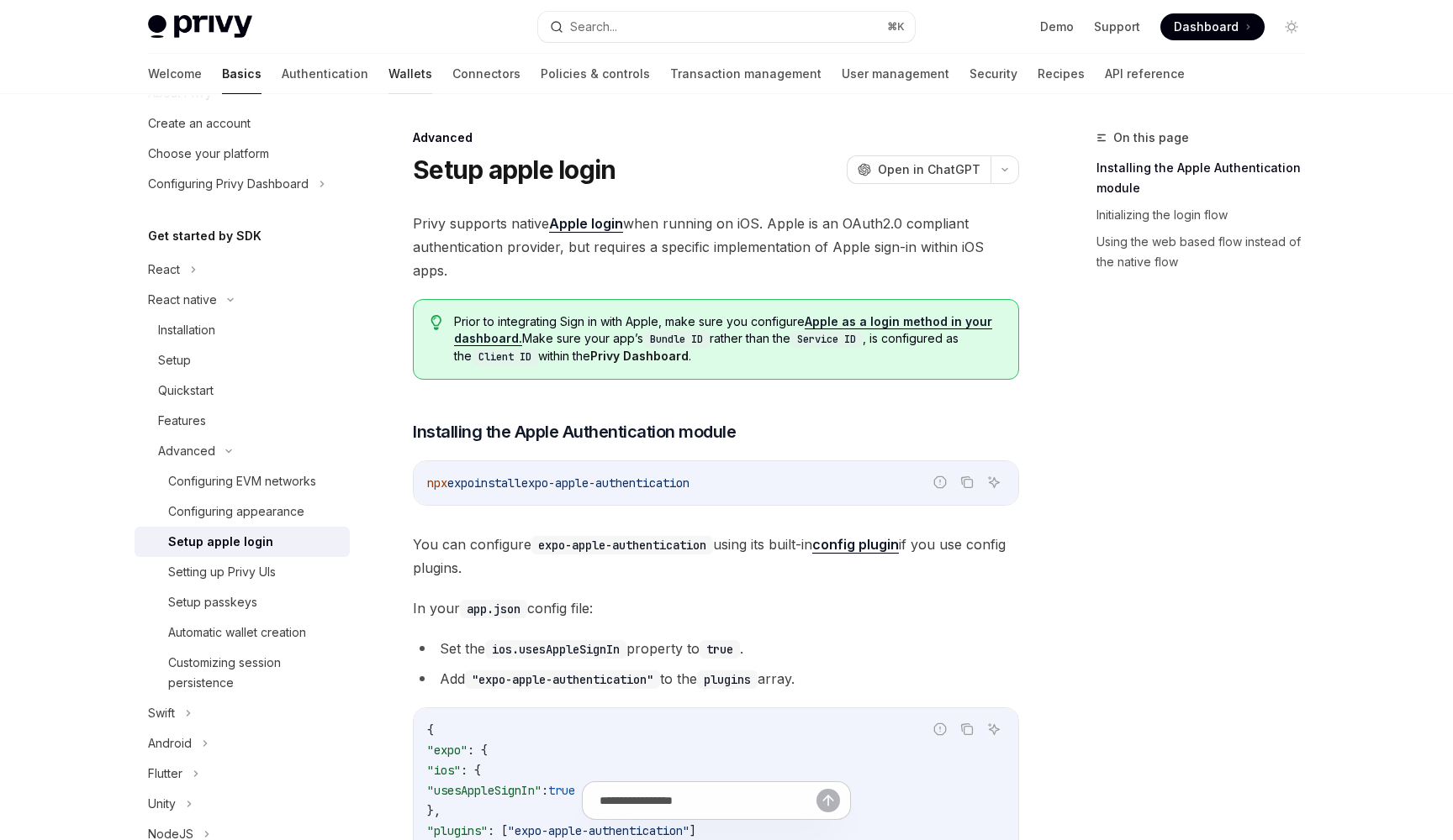
click at [389, 77] on link "Wallets" at bounding box center [410, 75] width 44 height 41
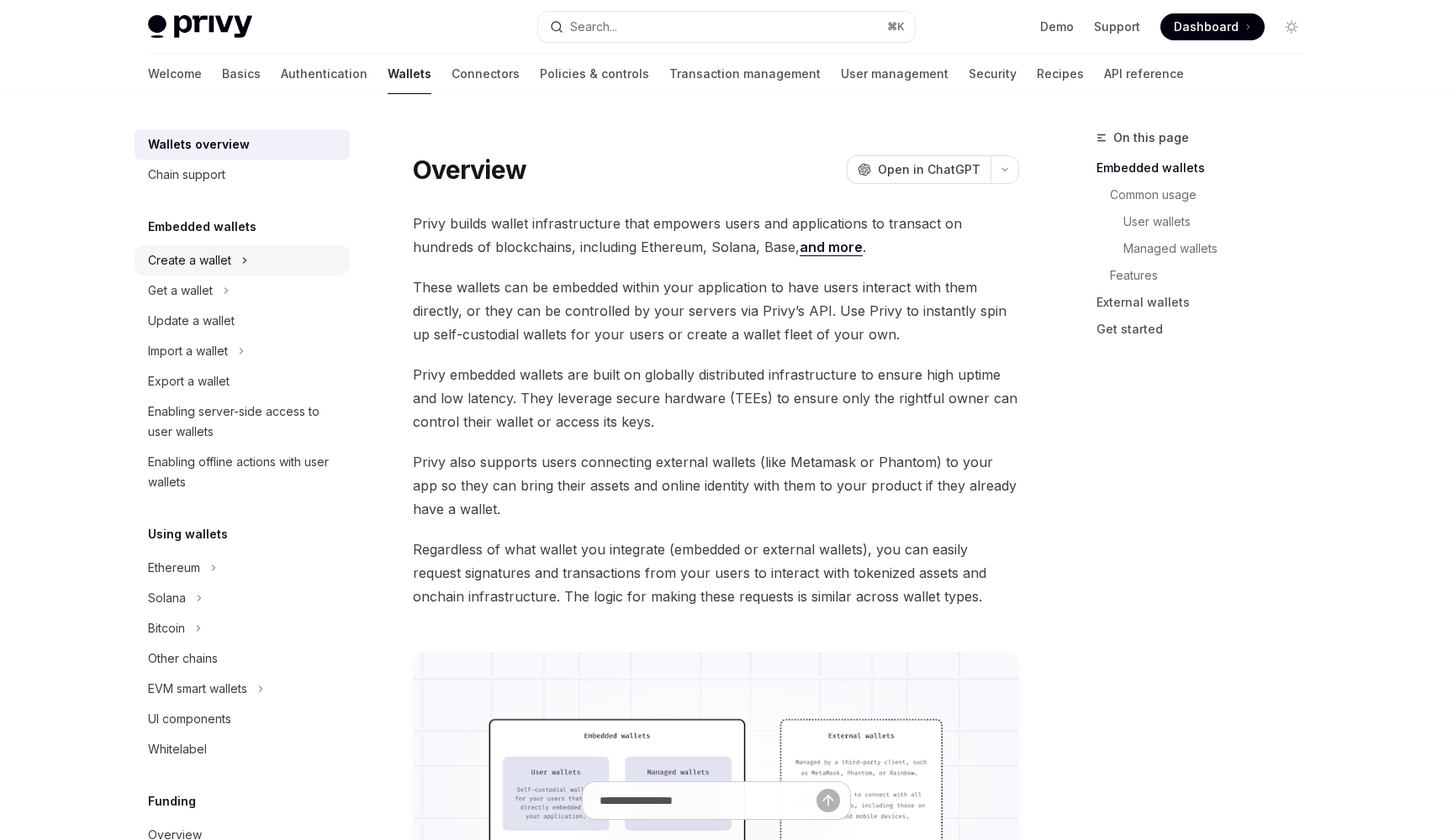
click at [210, 262] on div "Create a wallet" at bounding box center [190, 260] width 83 height 20
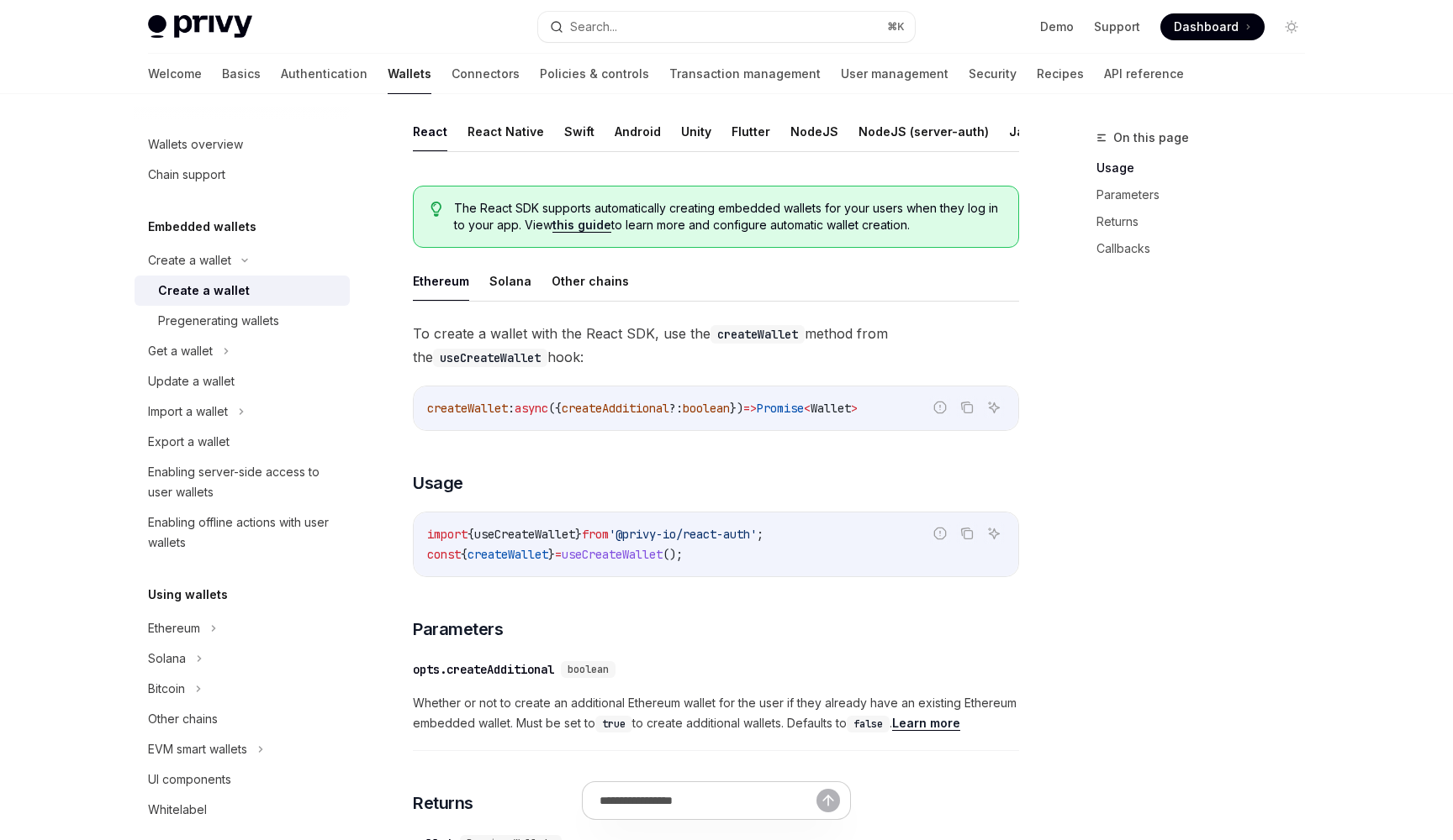
scroll to position [341, 0]
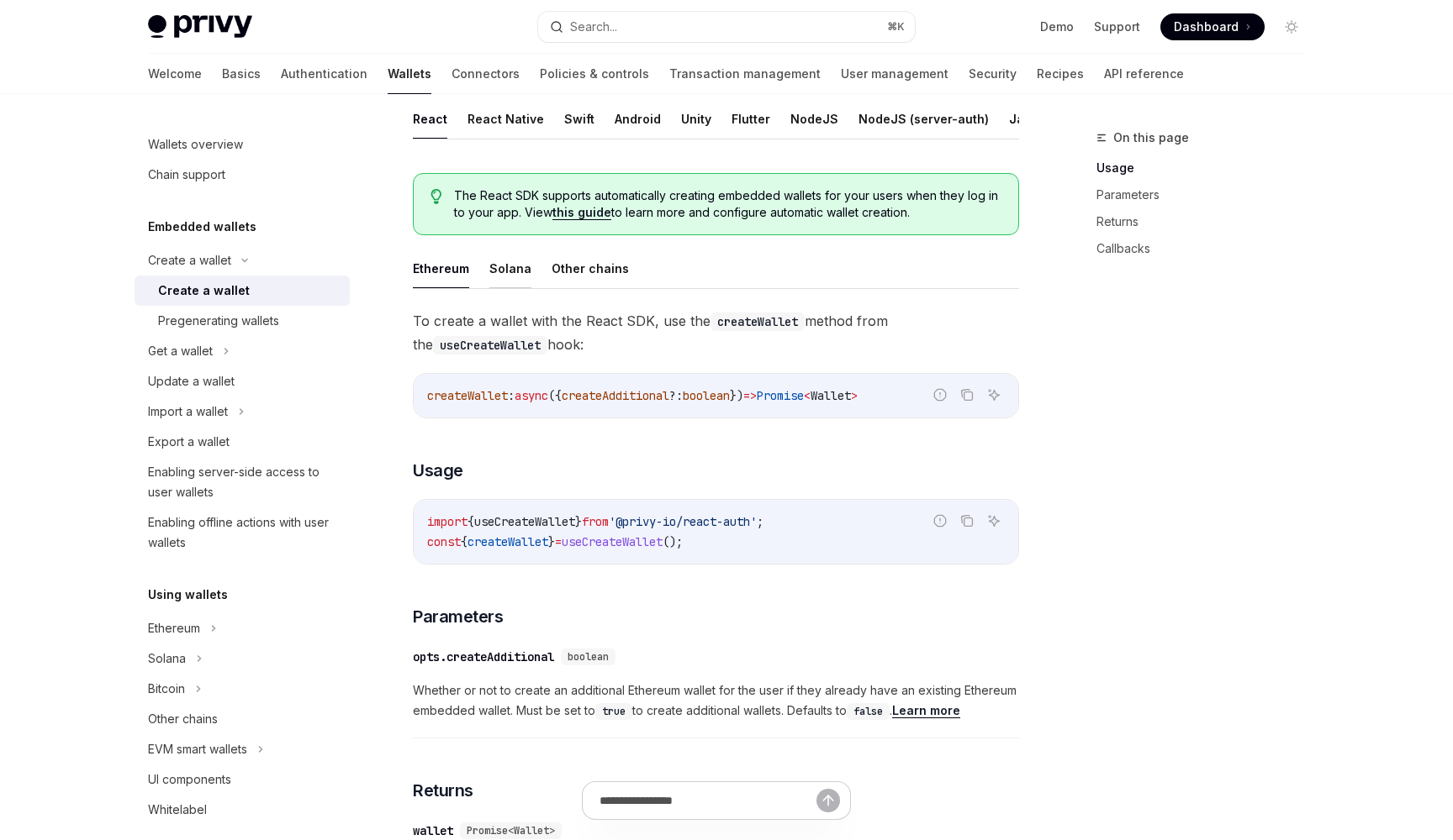
click at [490, 264] on button "Solana" at bounding box center [510, 268] width 42 height 40
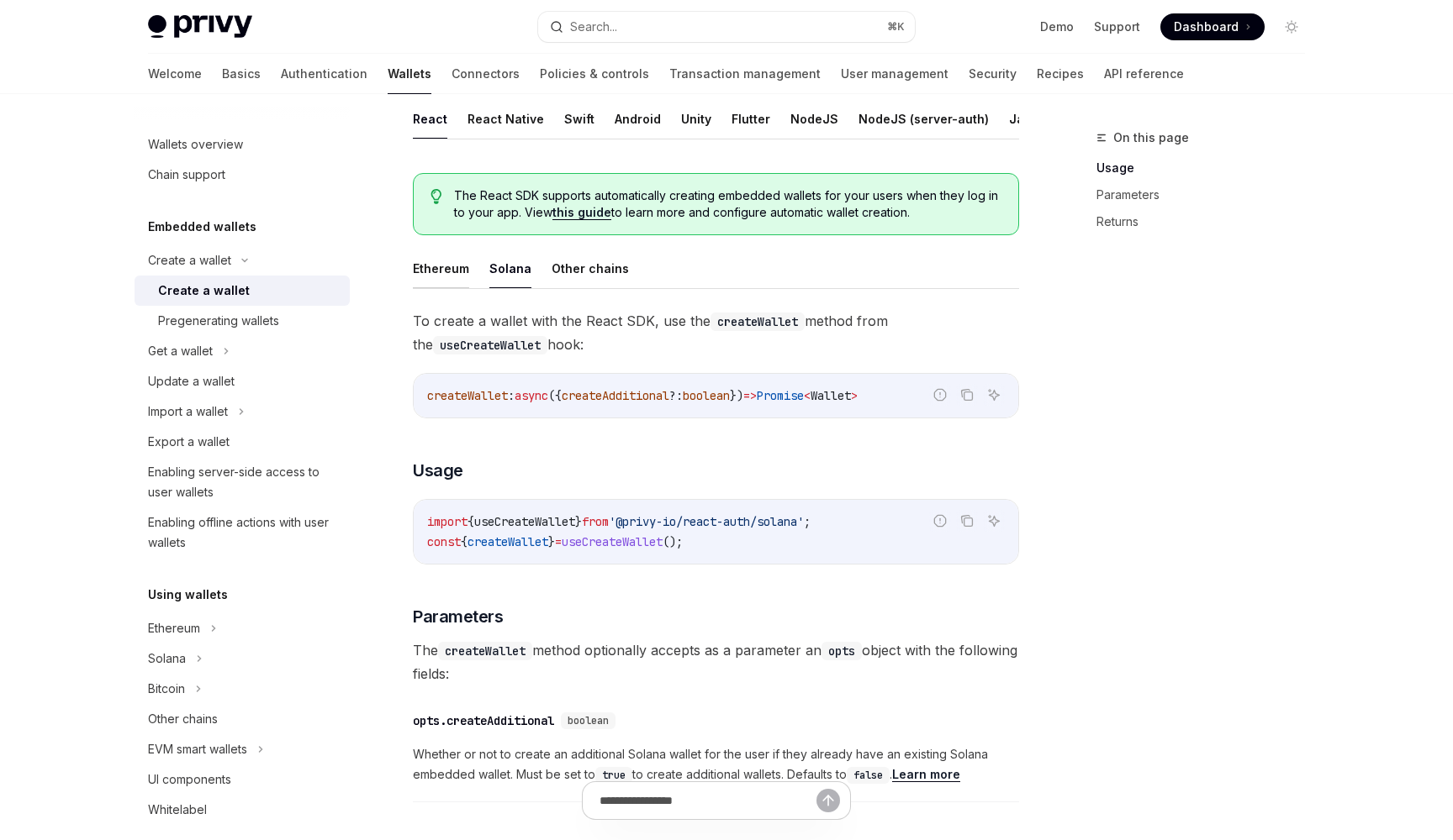
click at [448, 266] on button "Ethereum" at bounding box center [441, 268] width 56 height 40
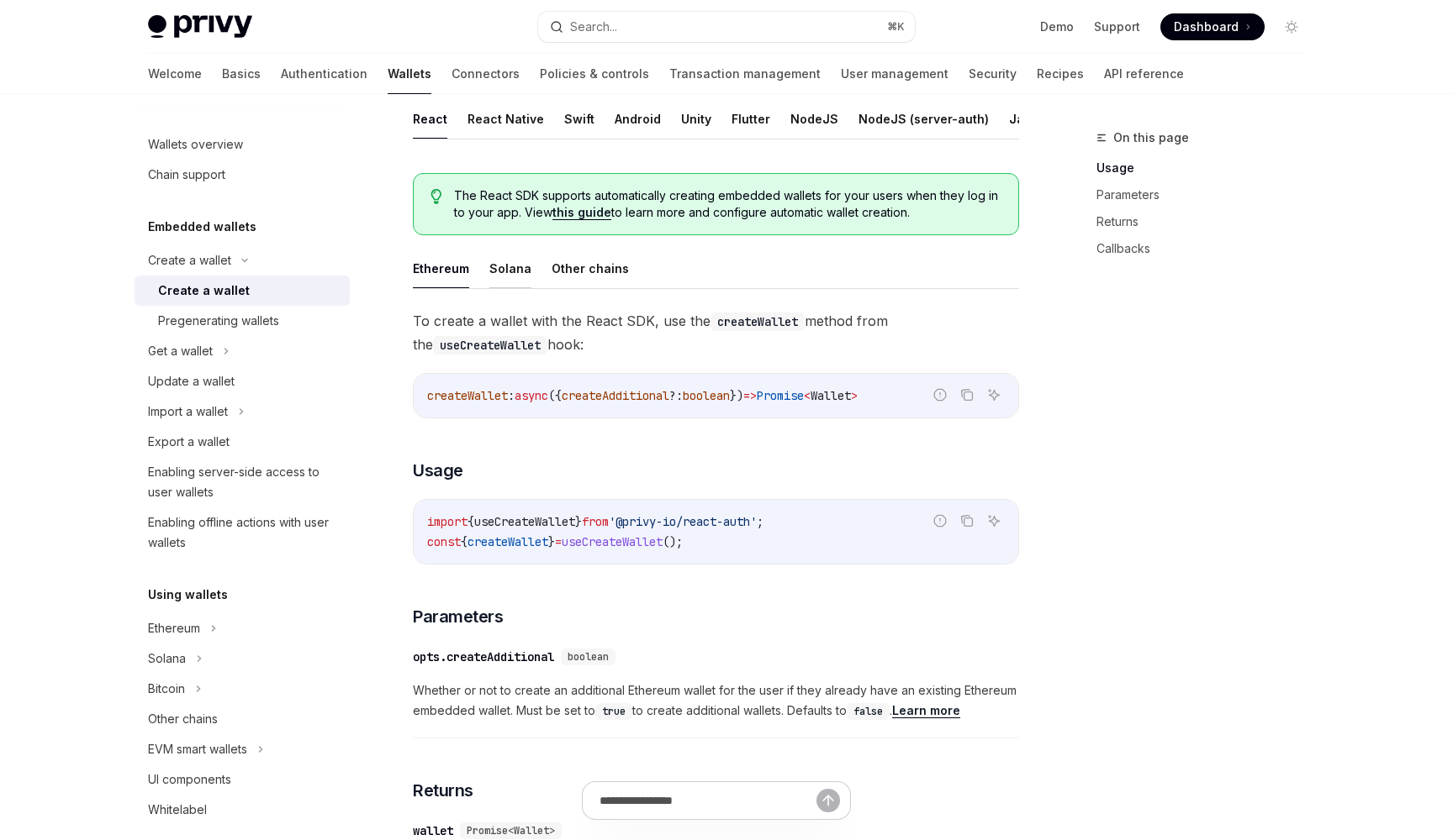
click at [494, 272] on button "Solana" at bounding box center [510, 268] width 42 height 40
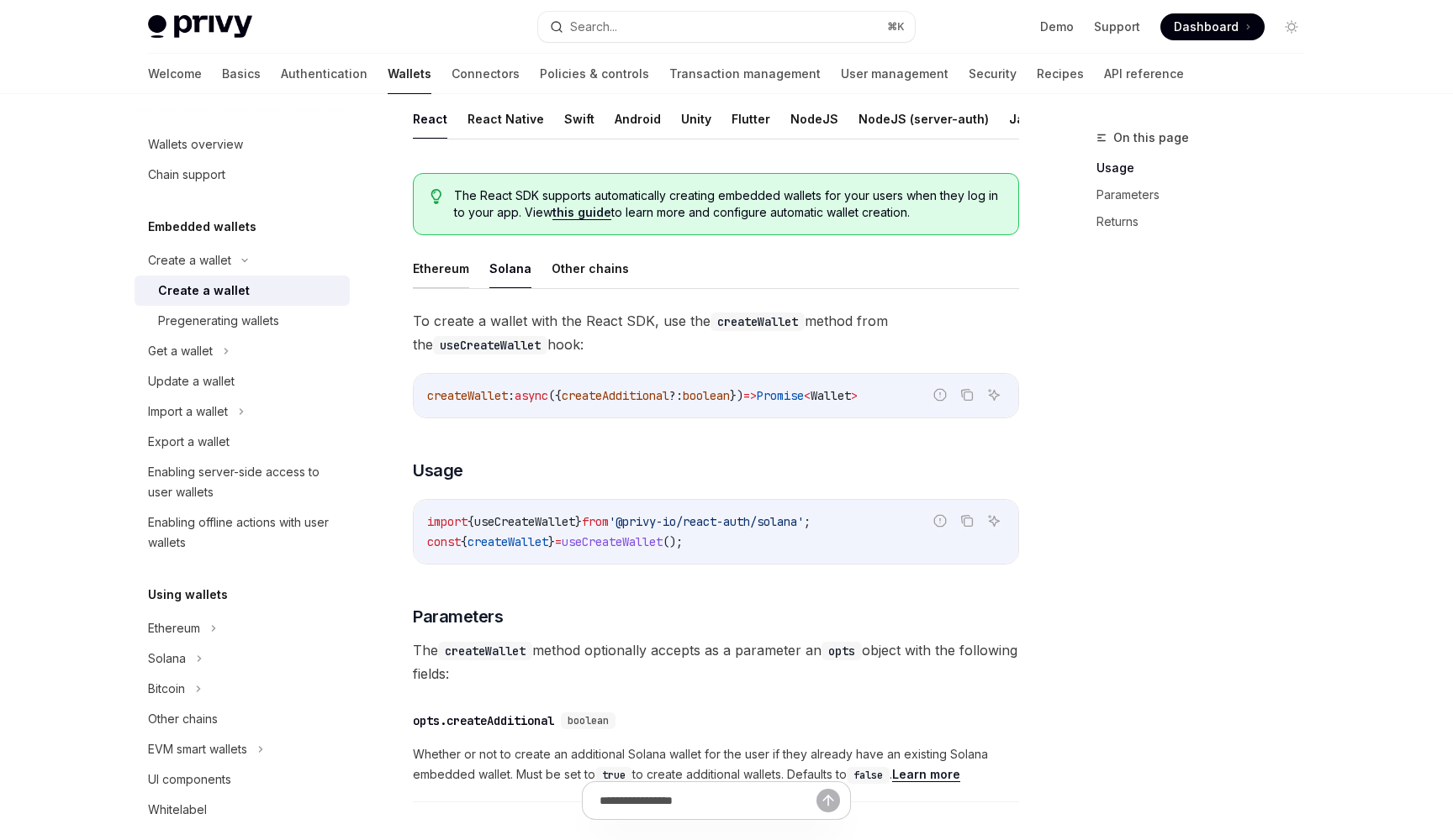
click at [455, 272] on button "Ethereum" at bounding box center [441, 268] width 56 height 40
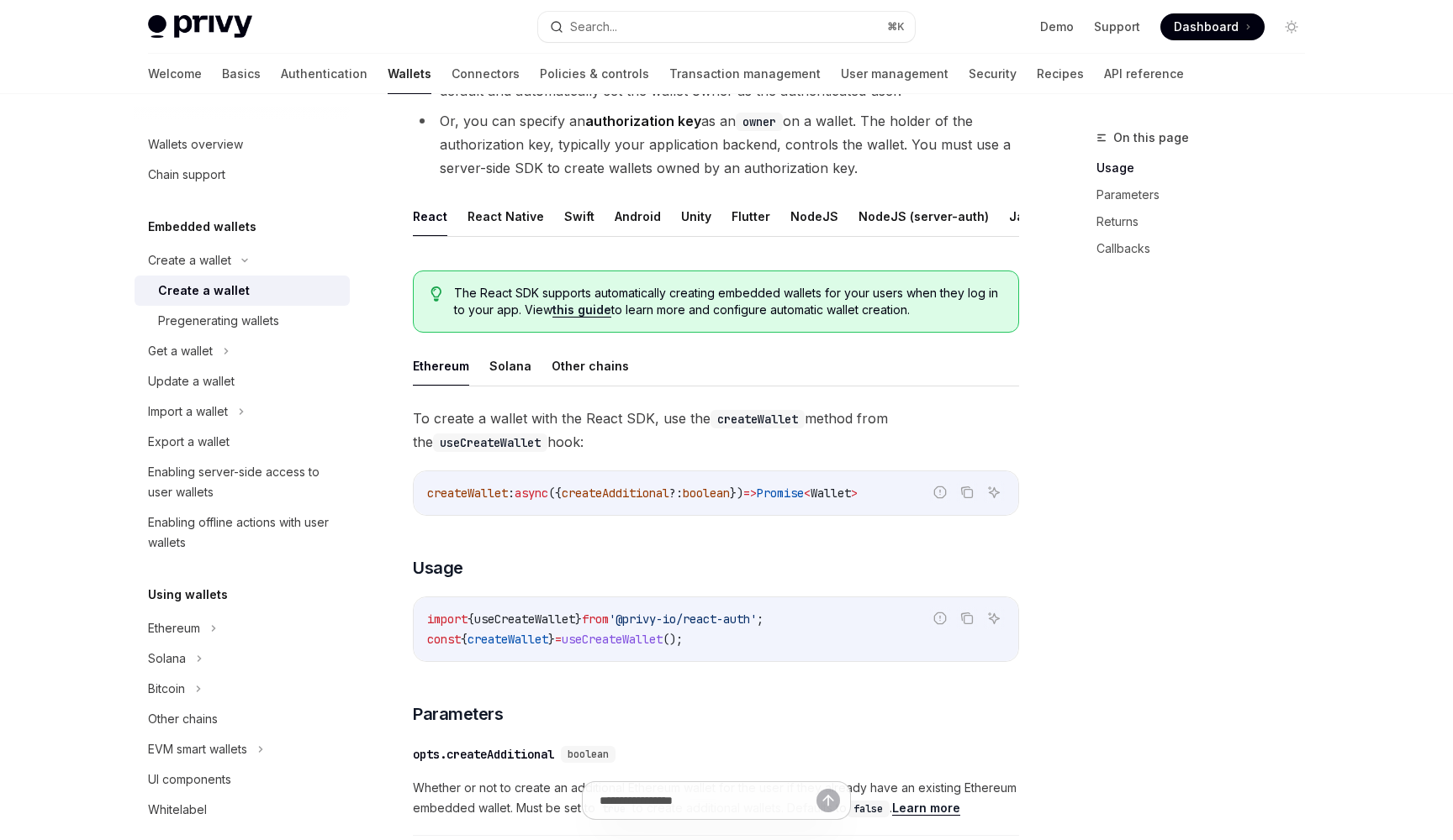
scroll to position [241, 0]
click at [502, 219] on button "React Native" at bounding box center [505, 219] width 77 height 40
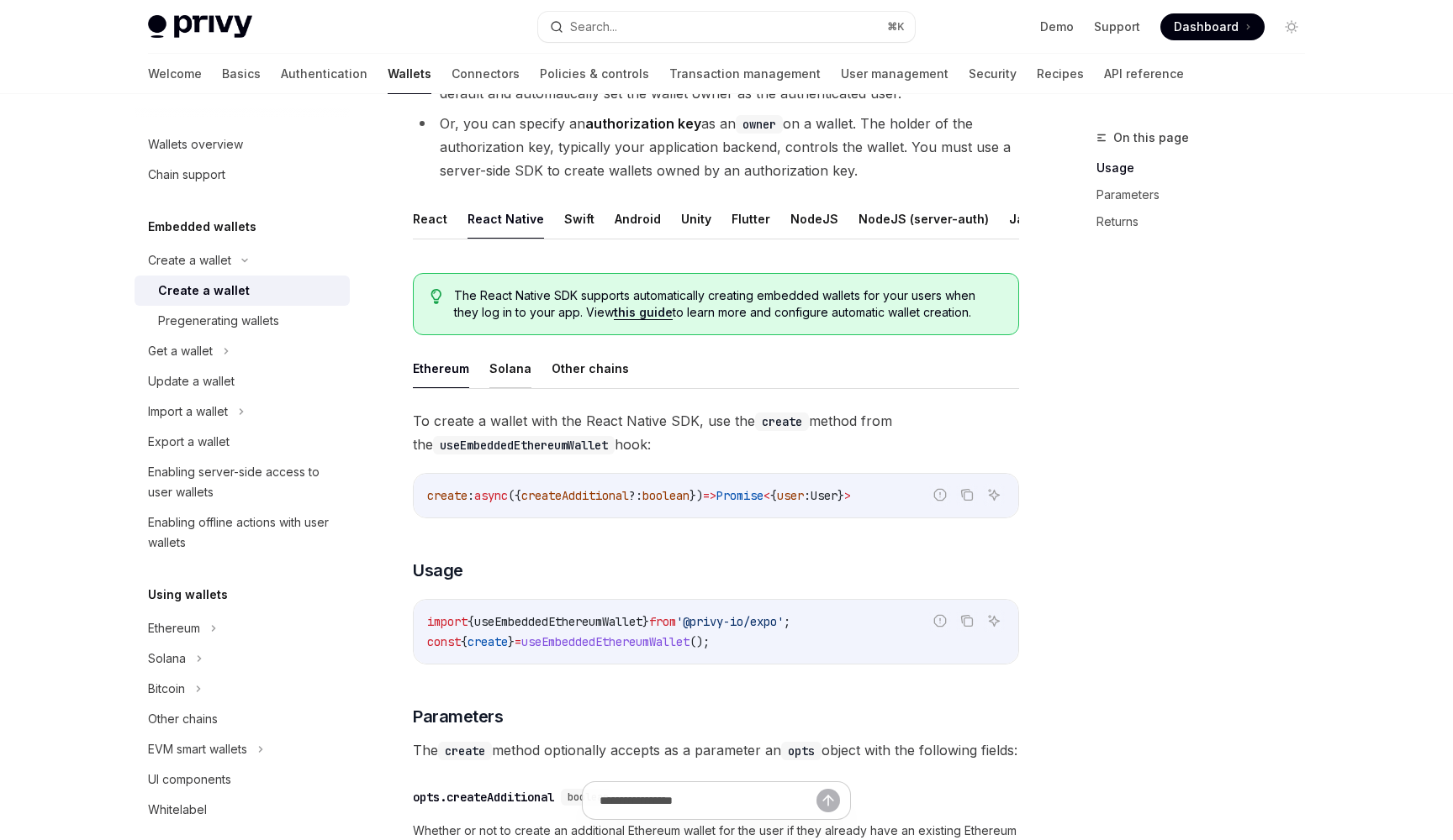
click at [495, 376] on button "Solana" at bounding box center [510, 368] width 42 height 40
click at [428, 367] on button "Ethereum" at bounding box center [441, 368] width 56 height 40
click at [486, 368] on ul "Ethereum Solana Other chains" at bounding box center [715, 369] width 606 height 41
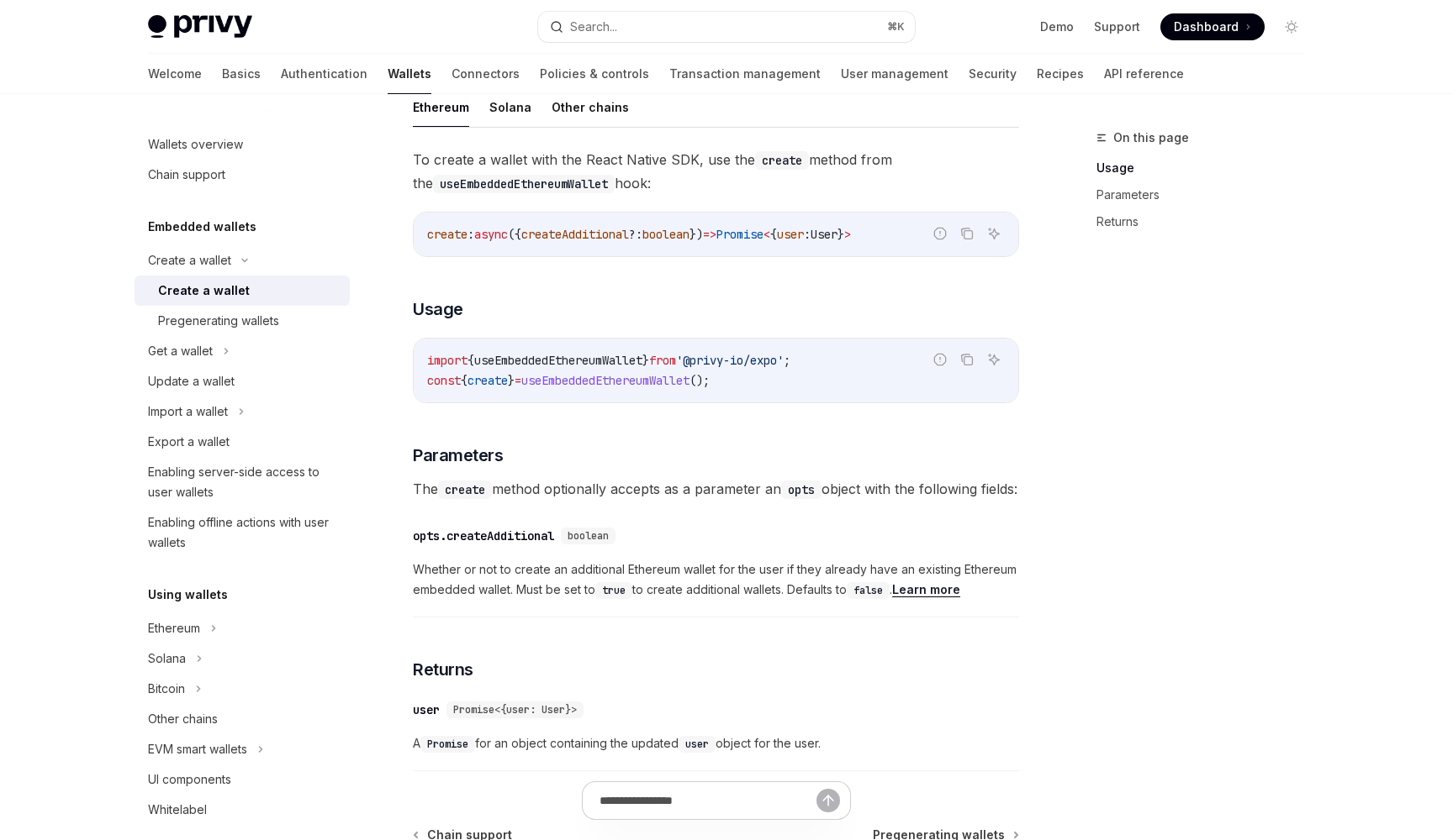
scroll to position [450, 0]
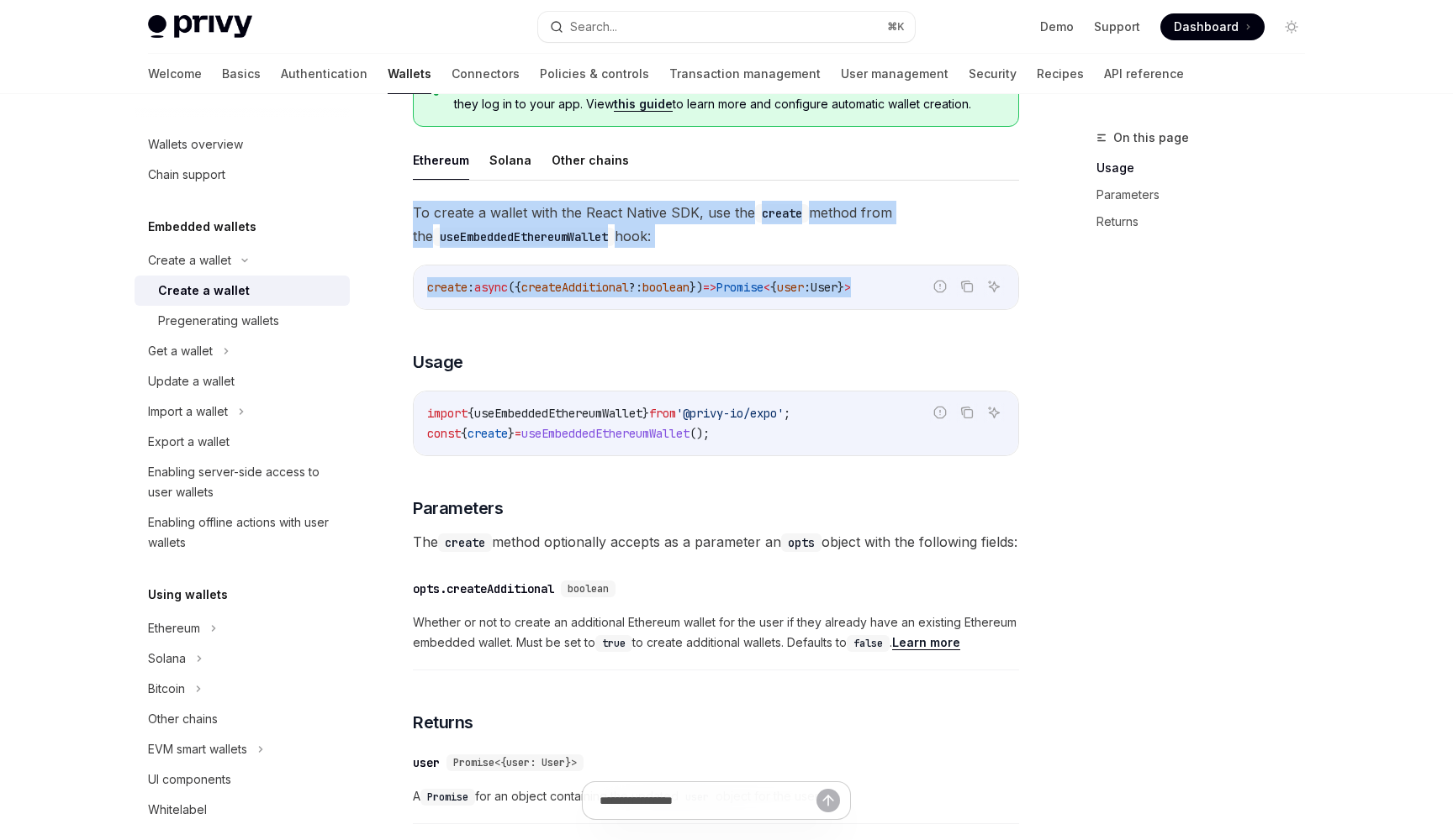
drag, startPoint x: 918, startPoint y: 288, endPoint x: 421, endPoint y: 200, distance: 504.7
click at [421, 200] on div "Ethereum Solana Other chains To create a wallet with the React Native SDK, use …" at bounding box center [715, 486] width 606 height 693
copy div "To create a wallet with the React Native SDK, use the create method from the us…"
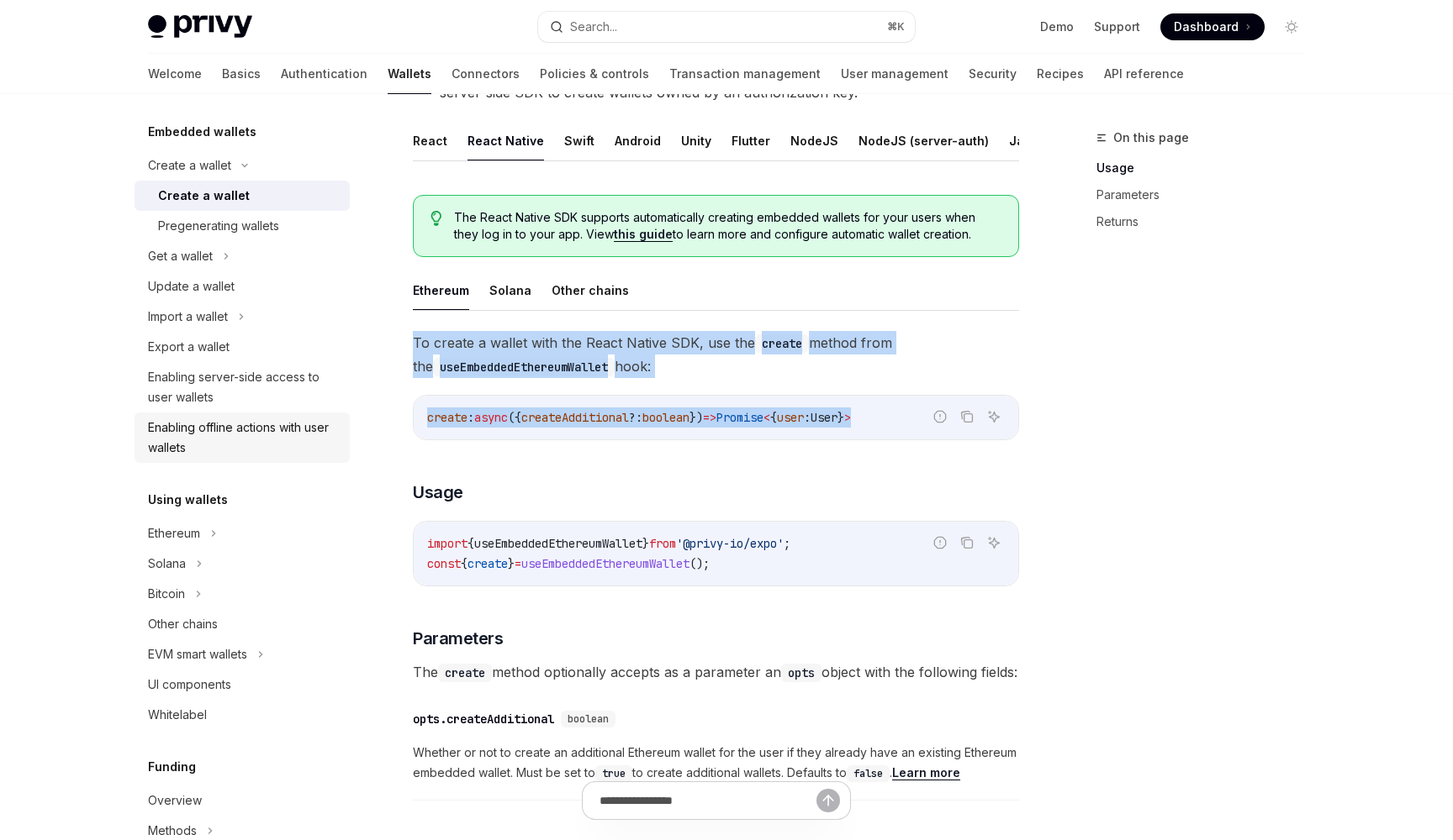
scroll to position [102, 0]
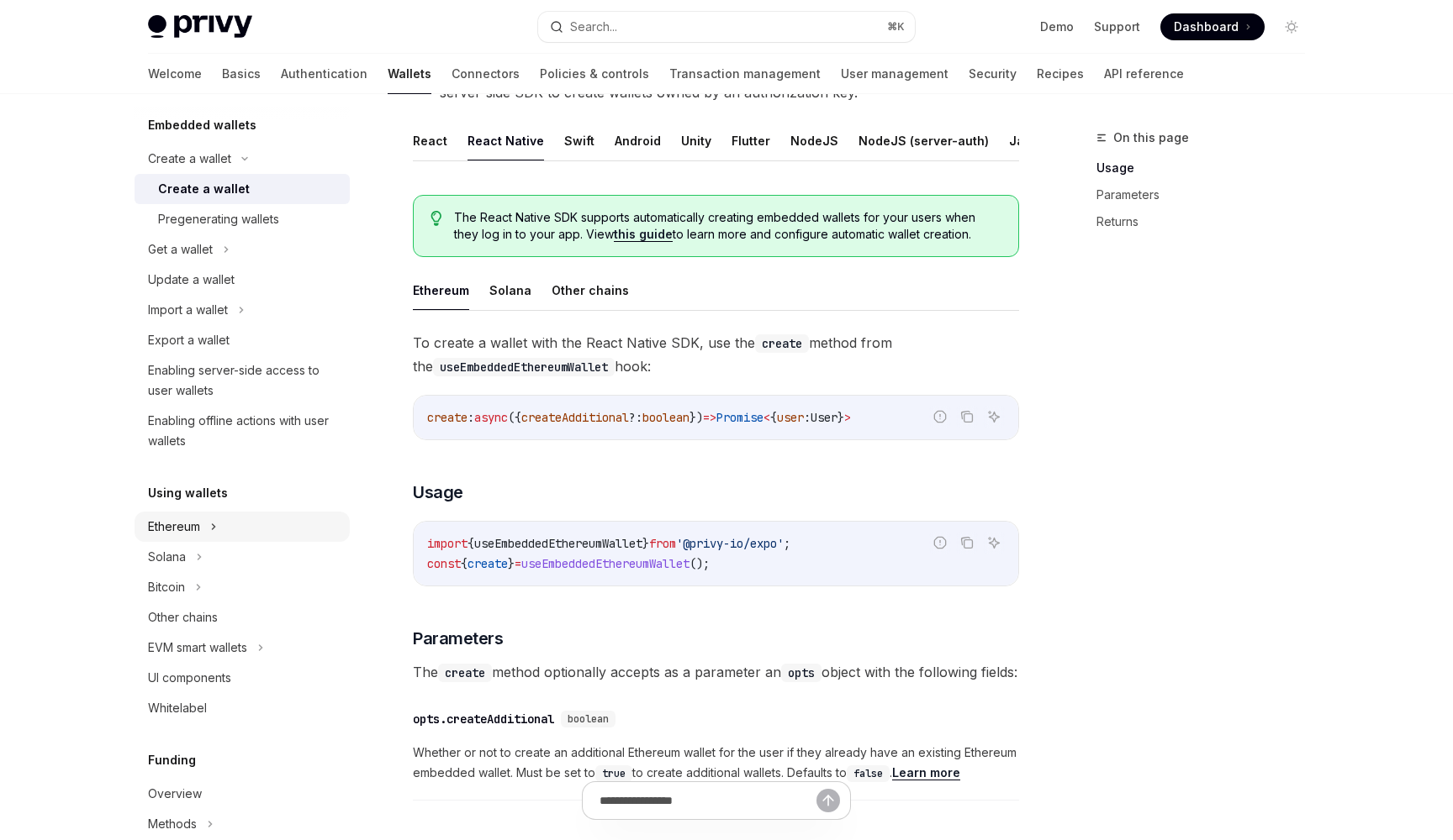
click at [229, 529] on div "Ethereum" at bounding box center [242, 526] width 215 height 30
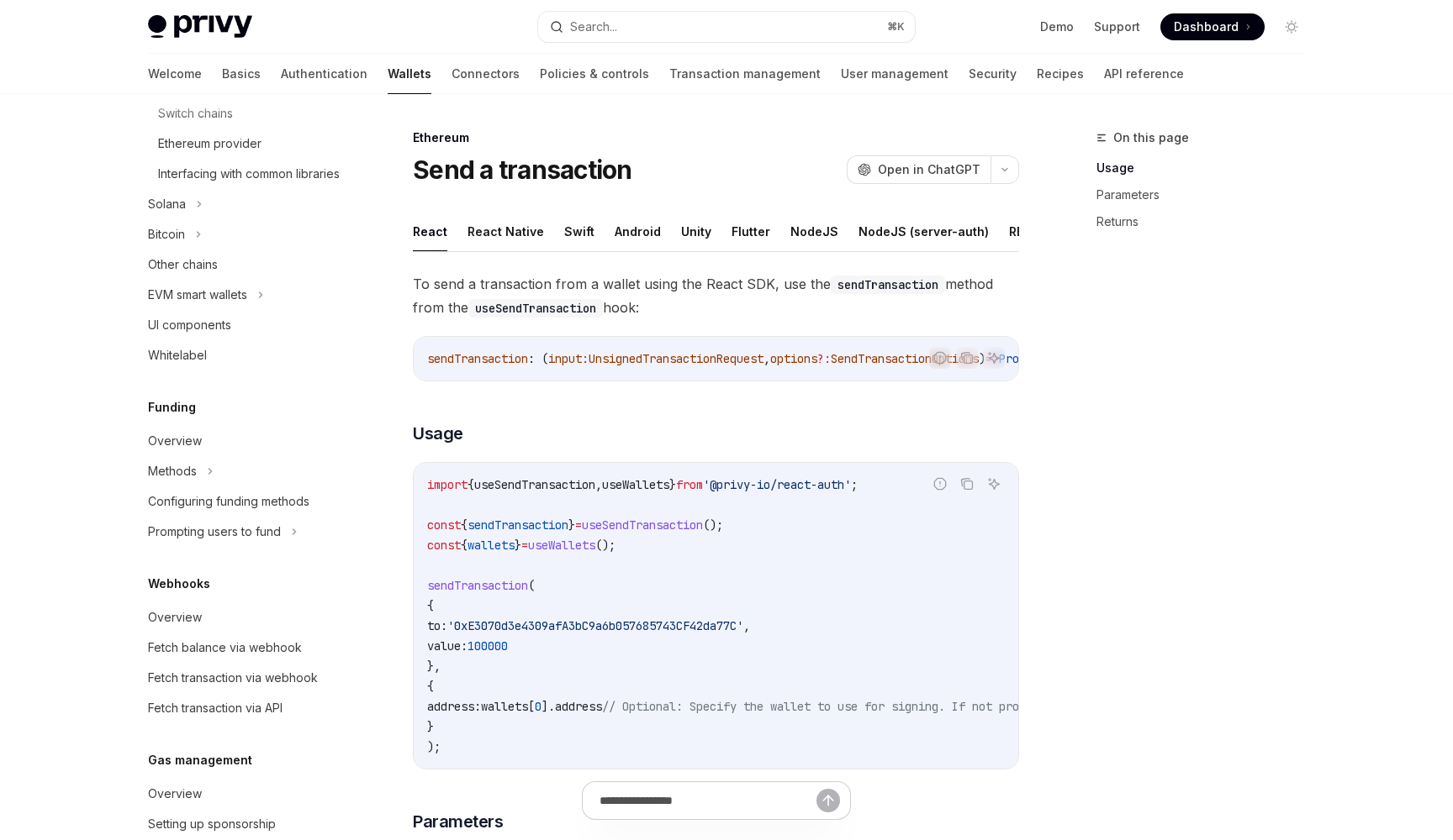
scroll to position [570, 0]
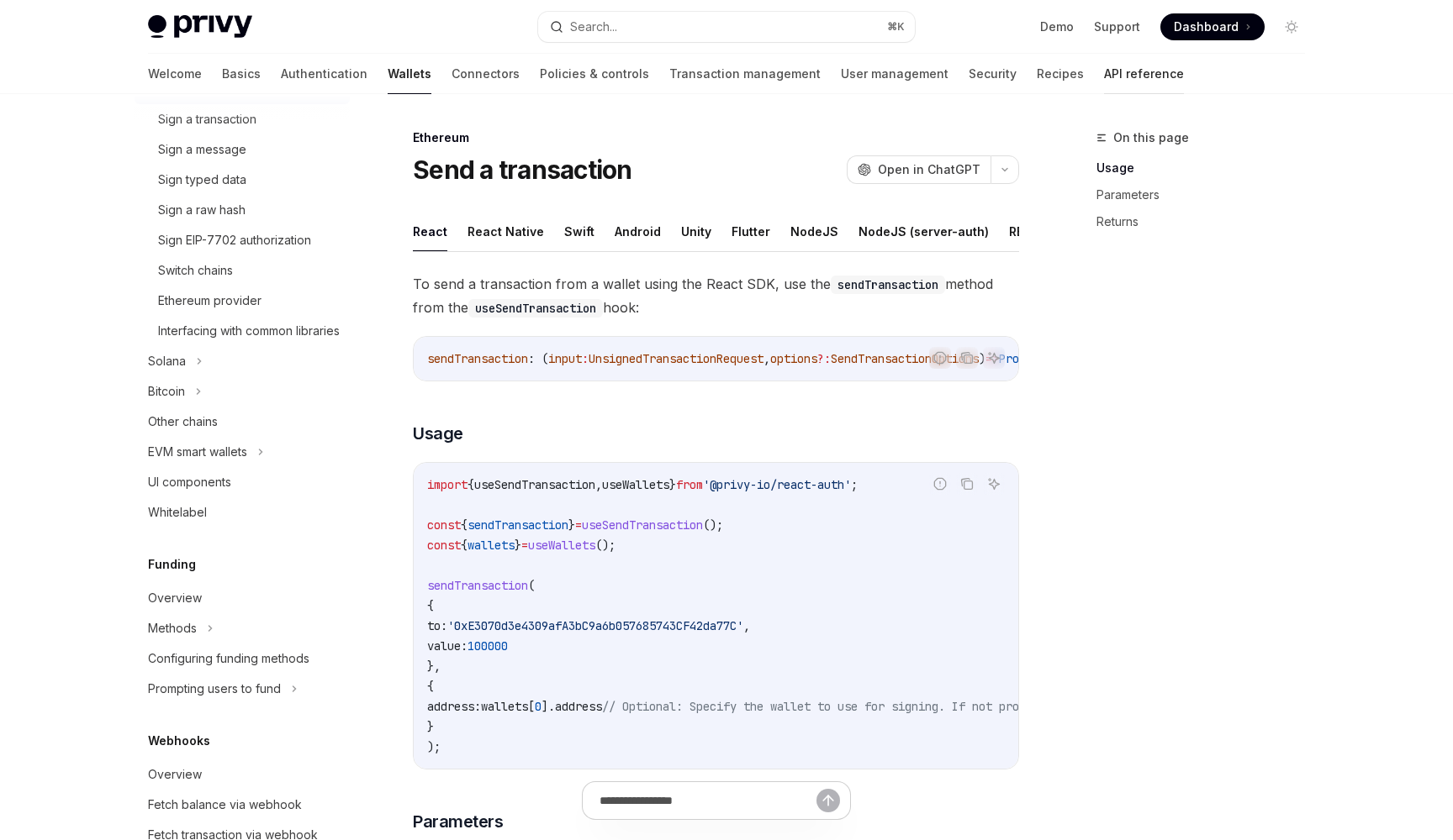
click at [1104, 75] on link "API reference" at bounding box center [1144, 75] width 79 height 41
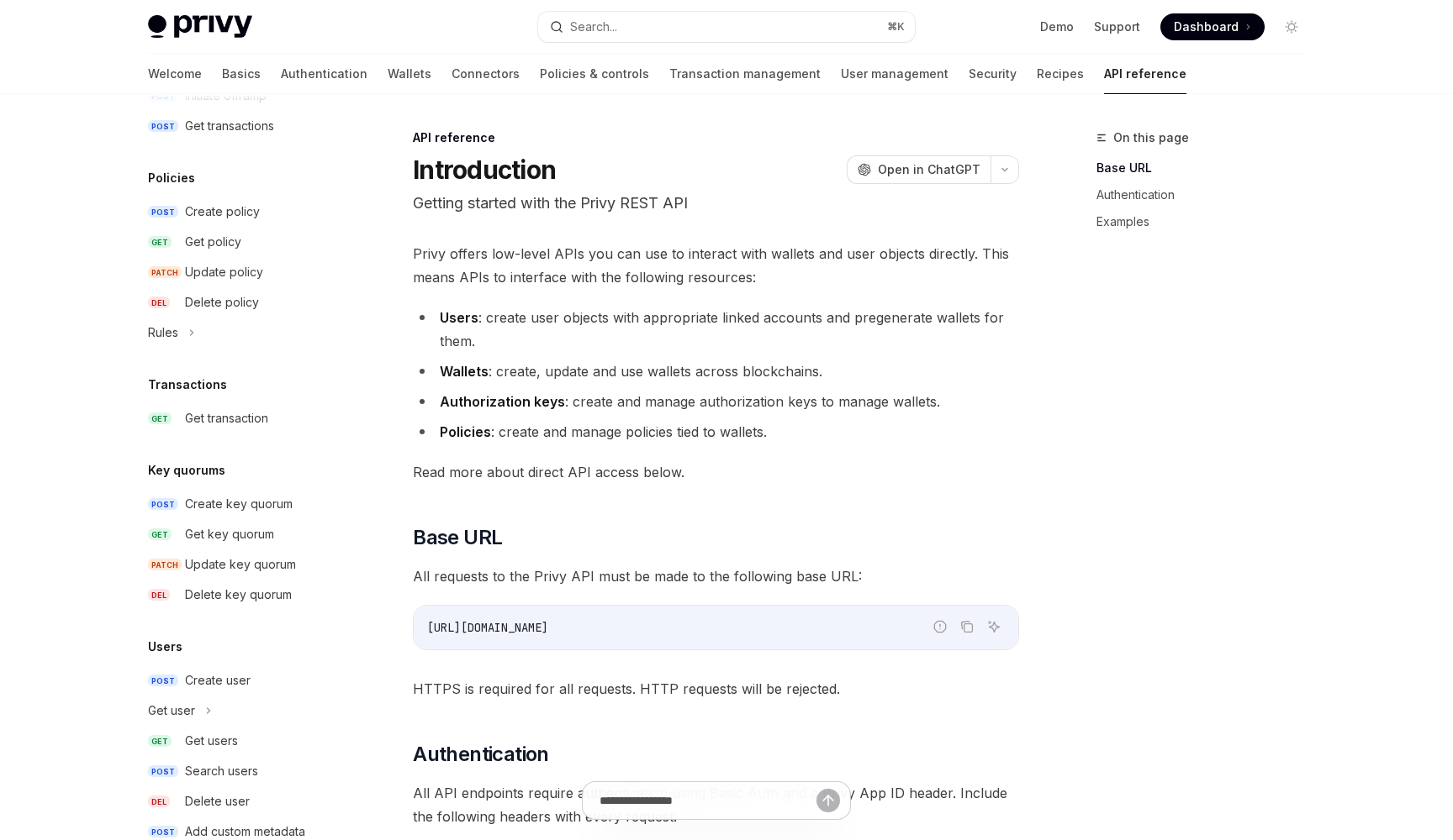
scroll to position [824, 0]
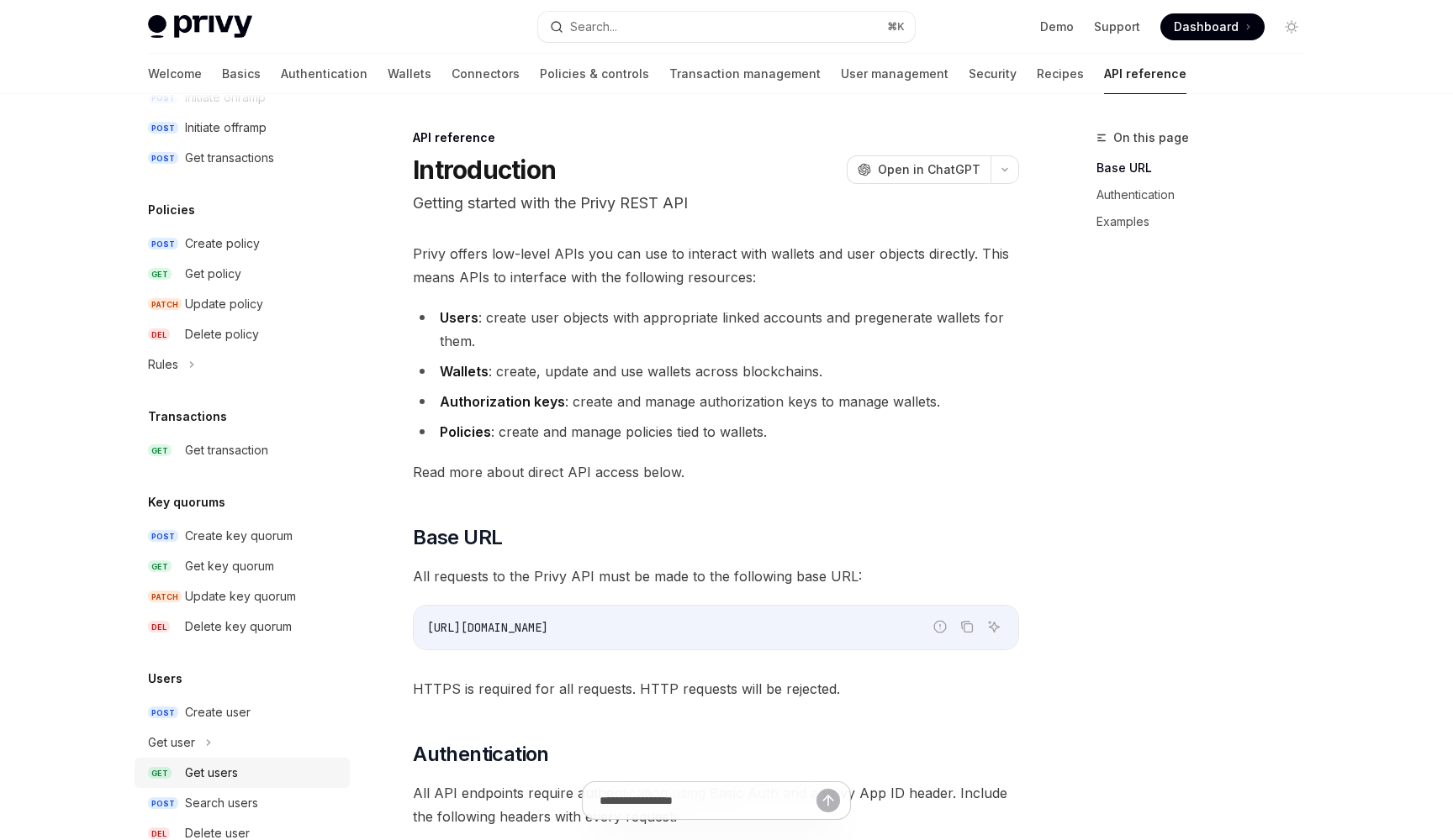
click at [199, 762] on link "GET Get users" at bounding box center [242, 772] width 215 height 30
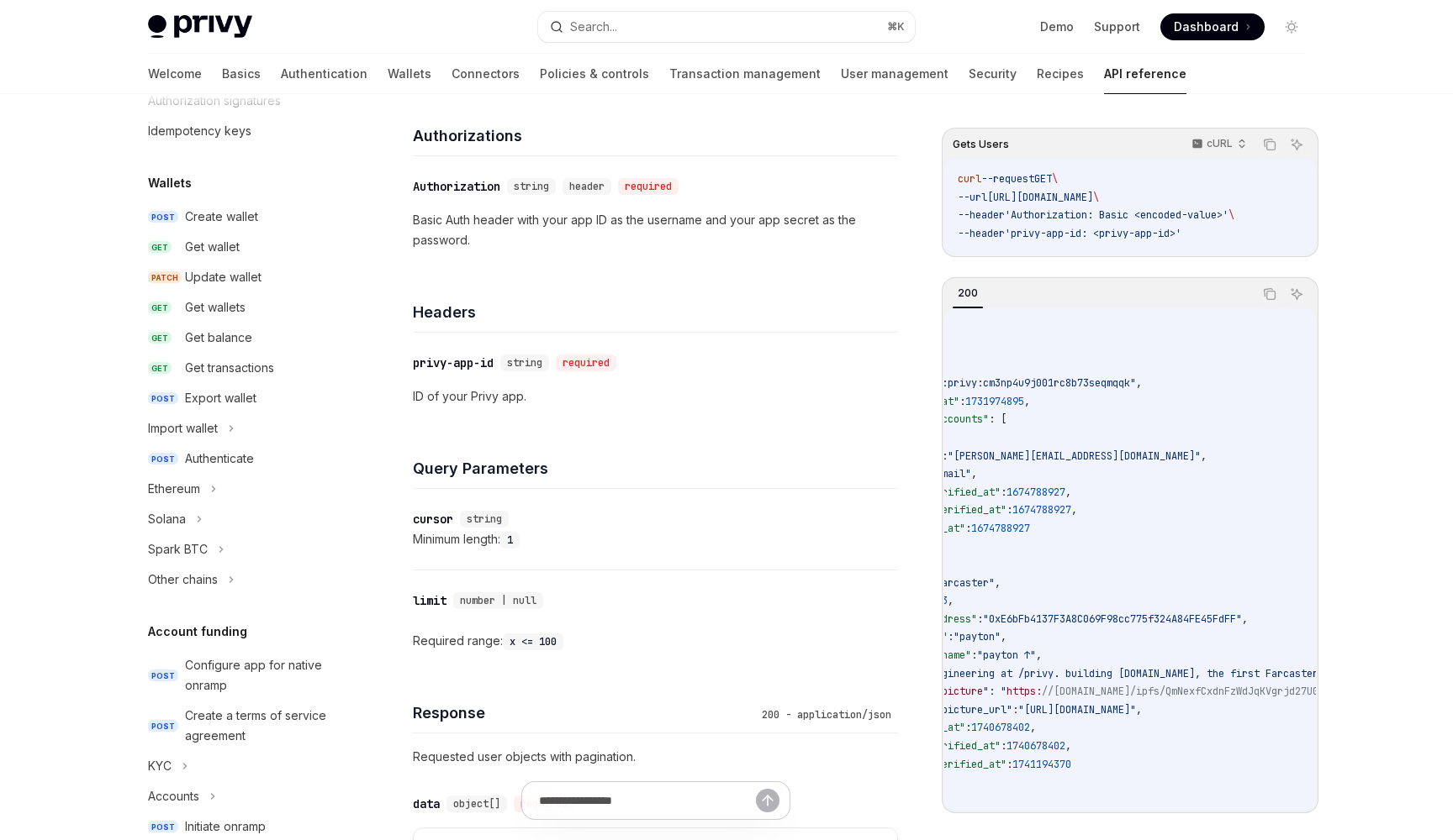
scroll to position [85, 0]
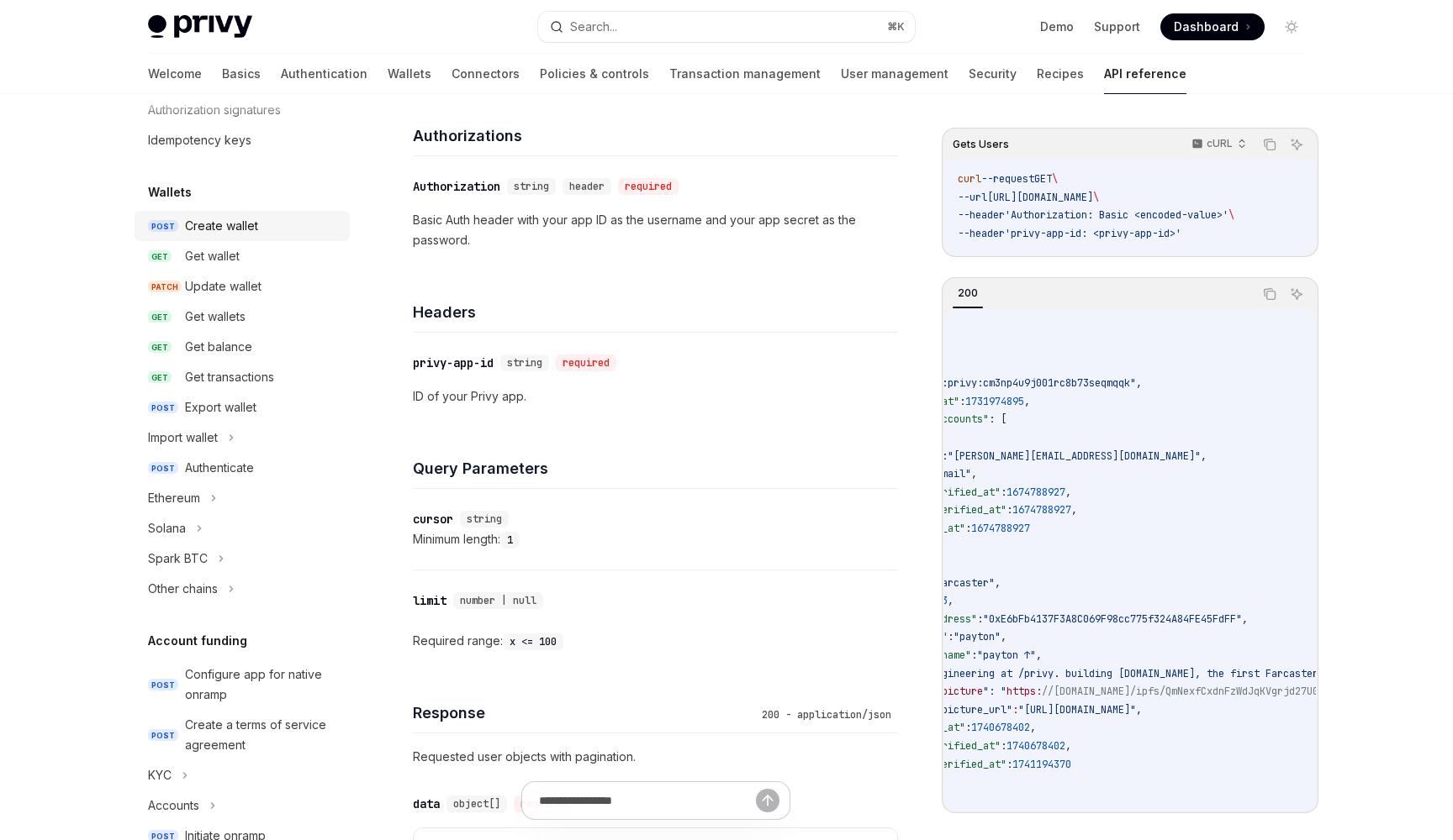
click at [237, 235] on div "Create wallet" at bounding box center [221, 226] width 73 height 20
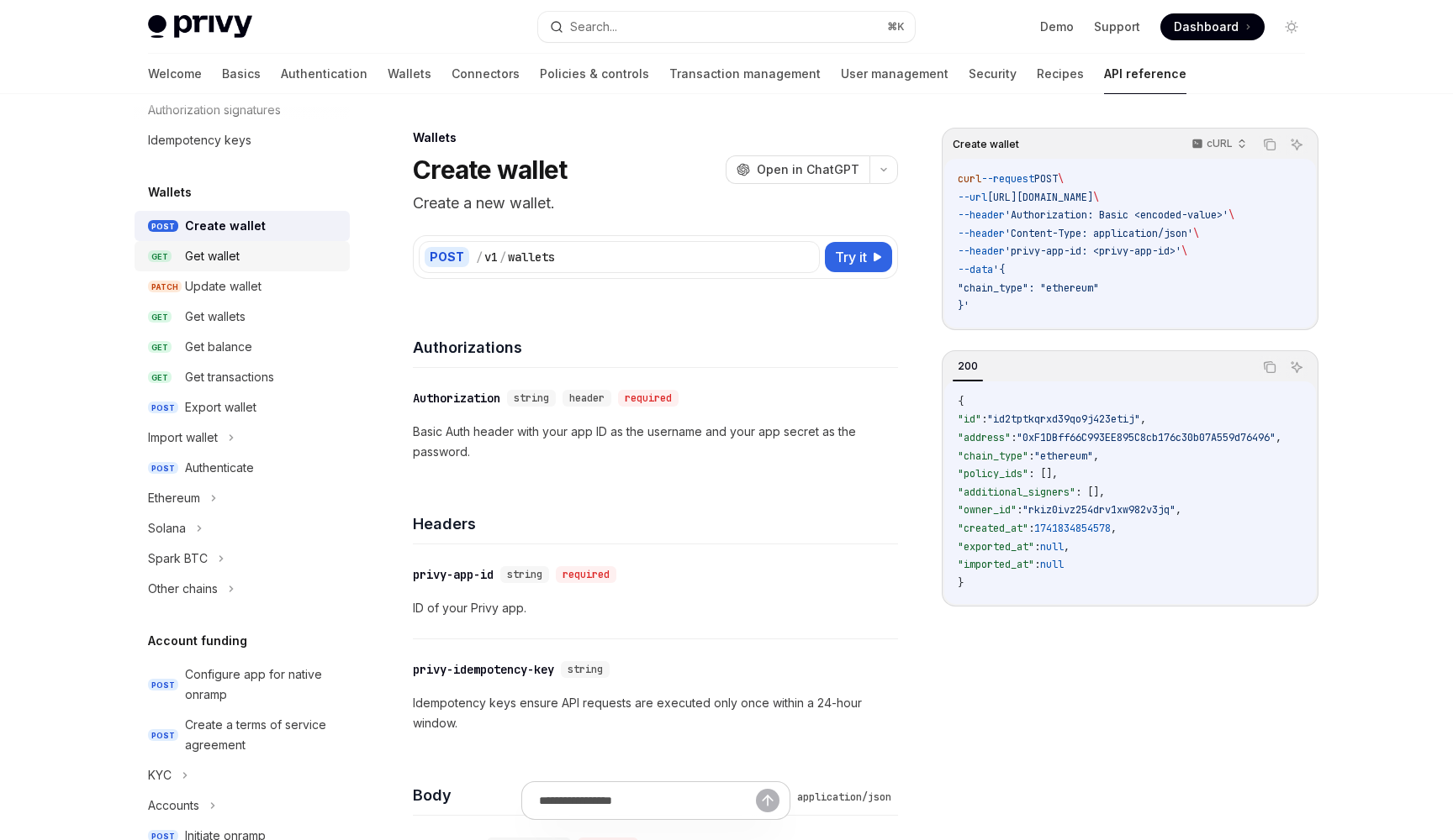
click at [300, 258] on div "Get wallet" at bounding box center [263, 256] width 155 height 20
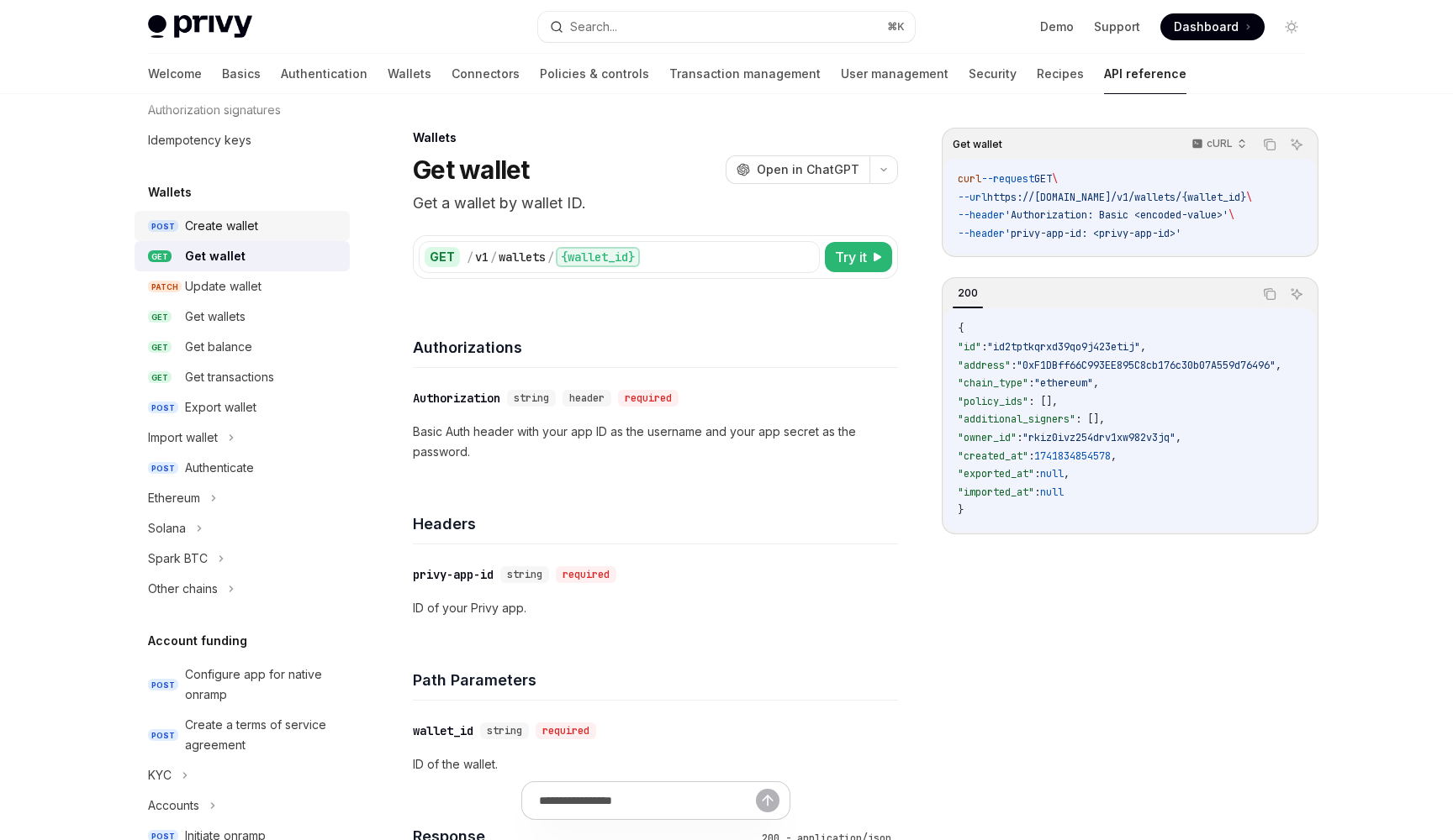
click at [234, 232] on div "Create wallet" at bounding box center [221, 226] width 73 height 20
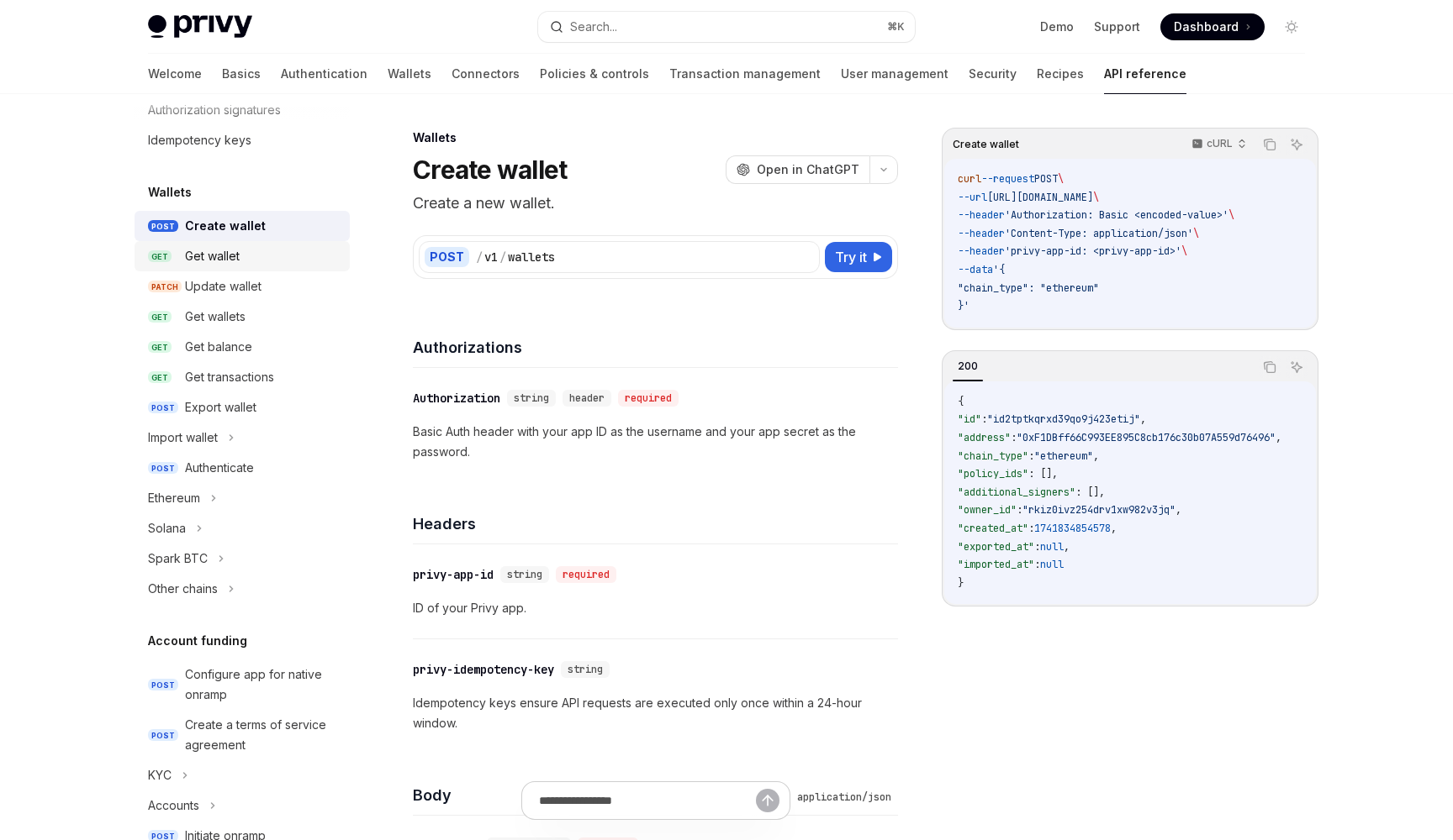
click at [230, 254] on div "Get wallet" at bounding box center [212, 256] width 54 height 20
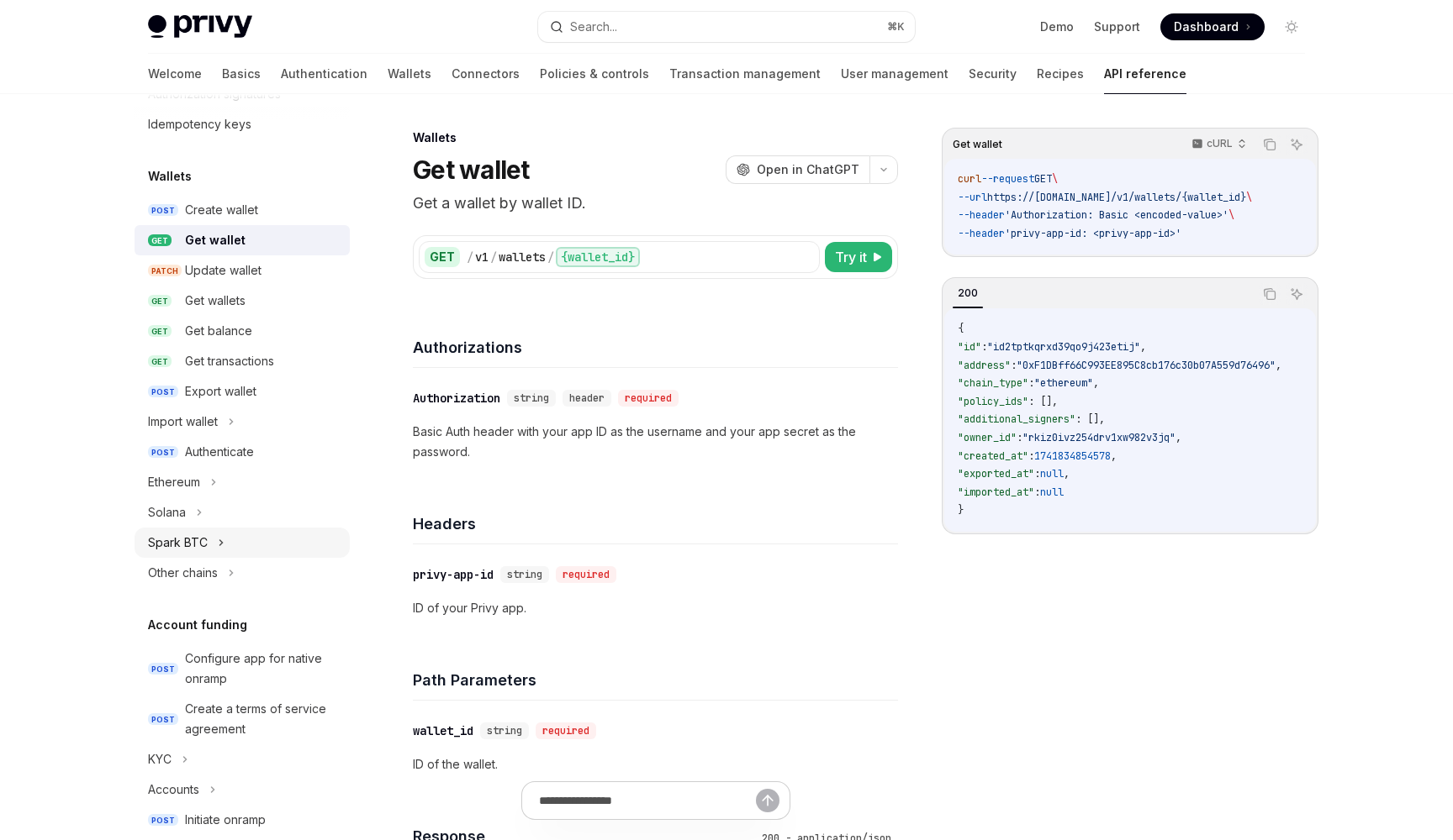
scroll to position [106, 0]
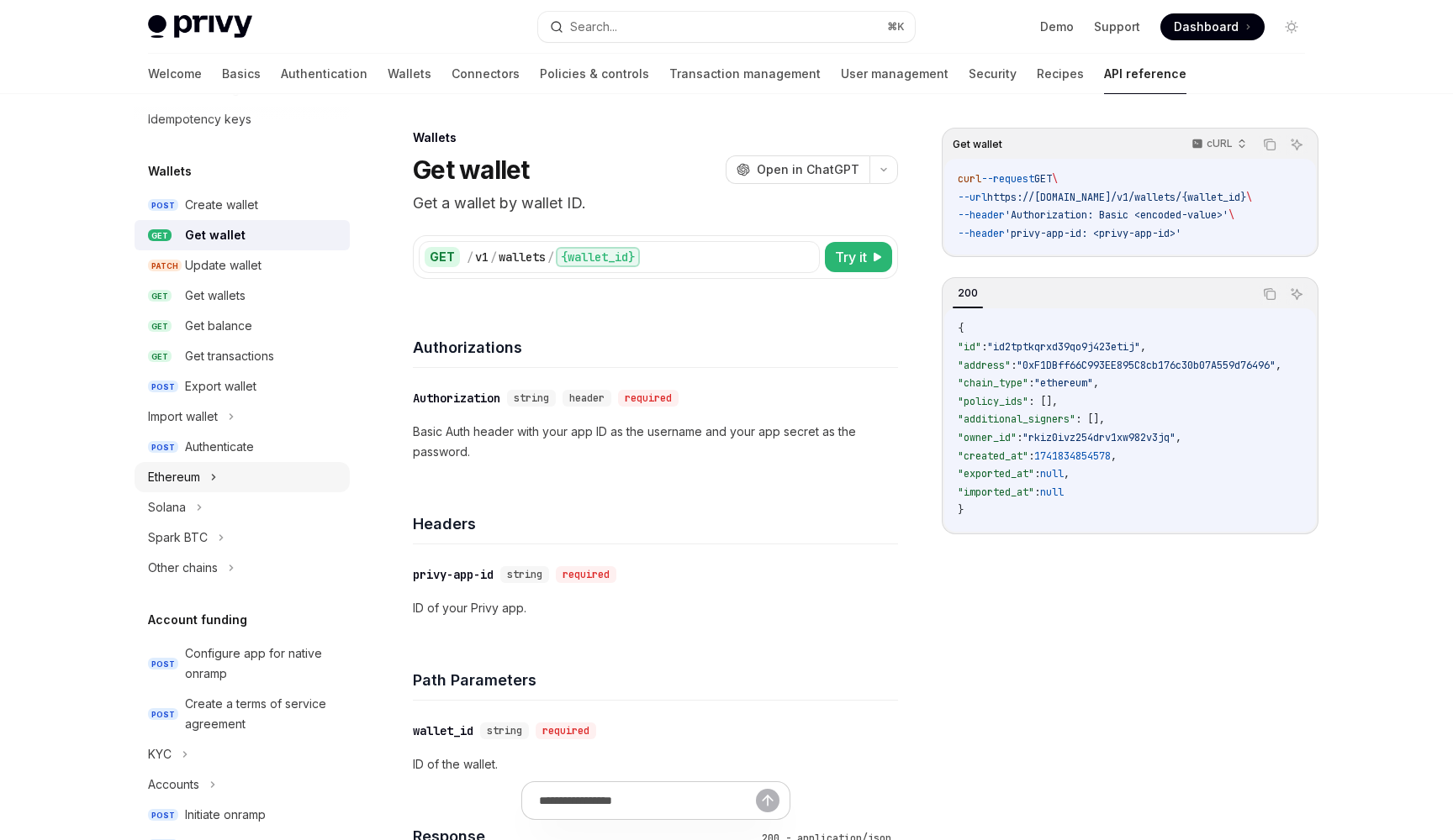
click at [211, 479] on icon at bounding box center [213, 477] width 7 height 20
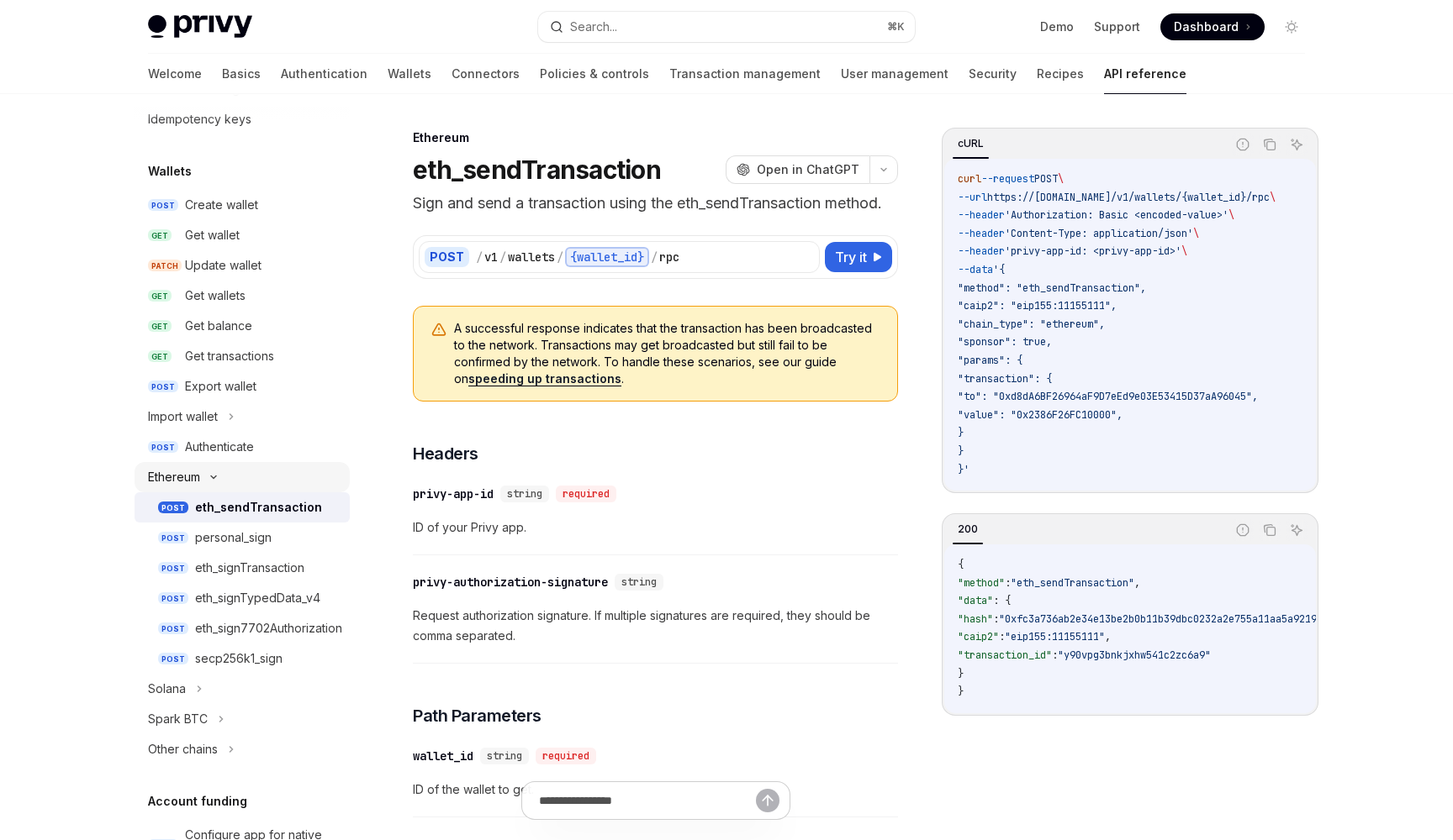
type textarea "*"
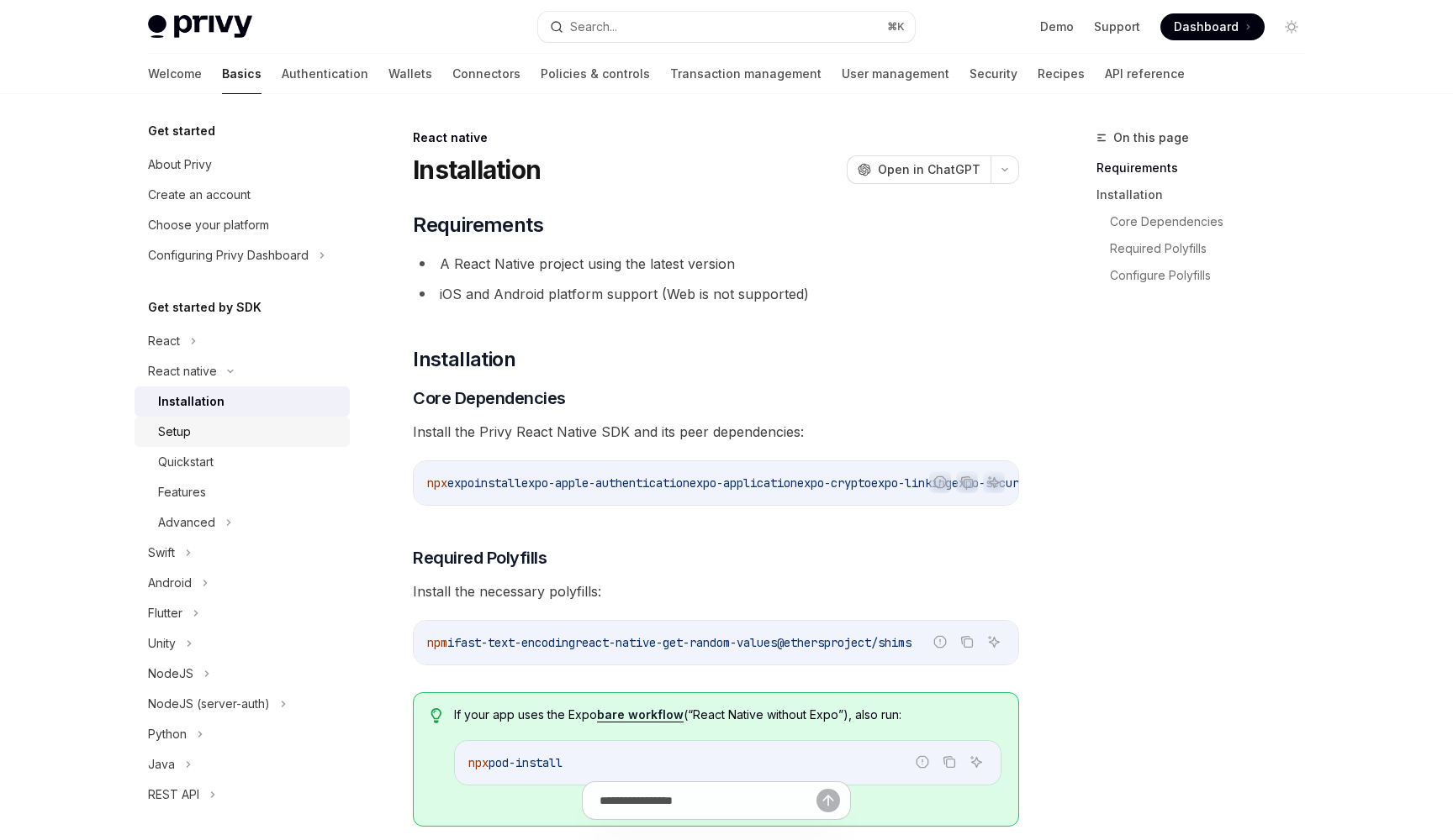
click at [208, 431] on div "Setup" at bounding box center [248, 431] width 181 height 20
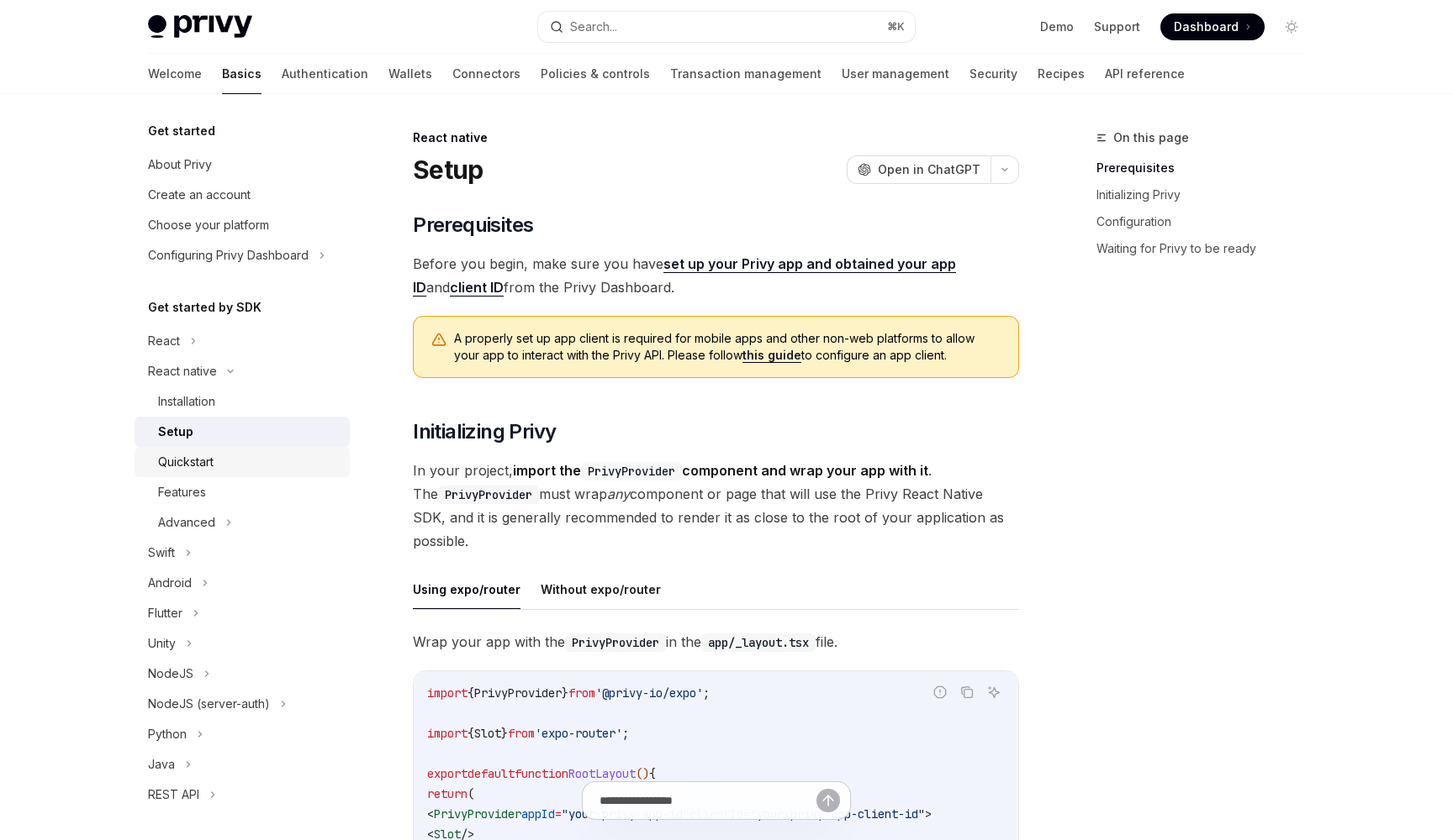
click at [223, 452] on div "Quickstart" at bounding box center [248, 462] width 181 height 20
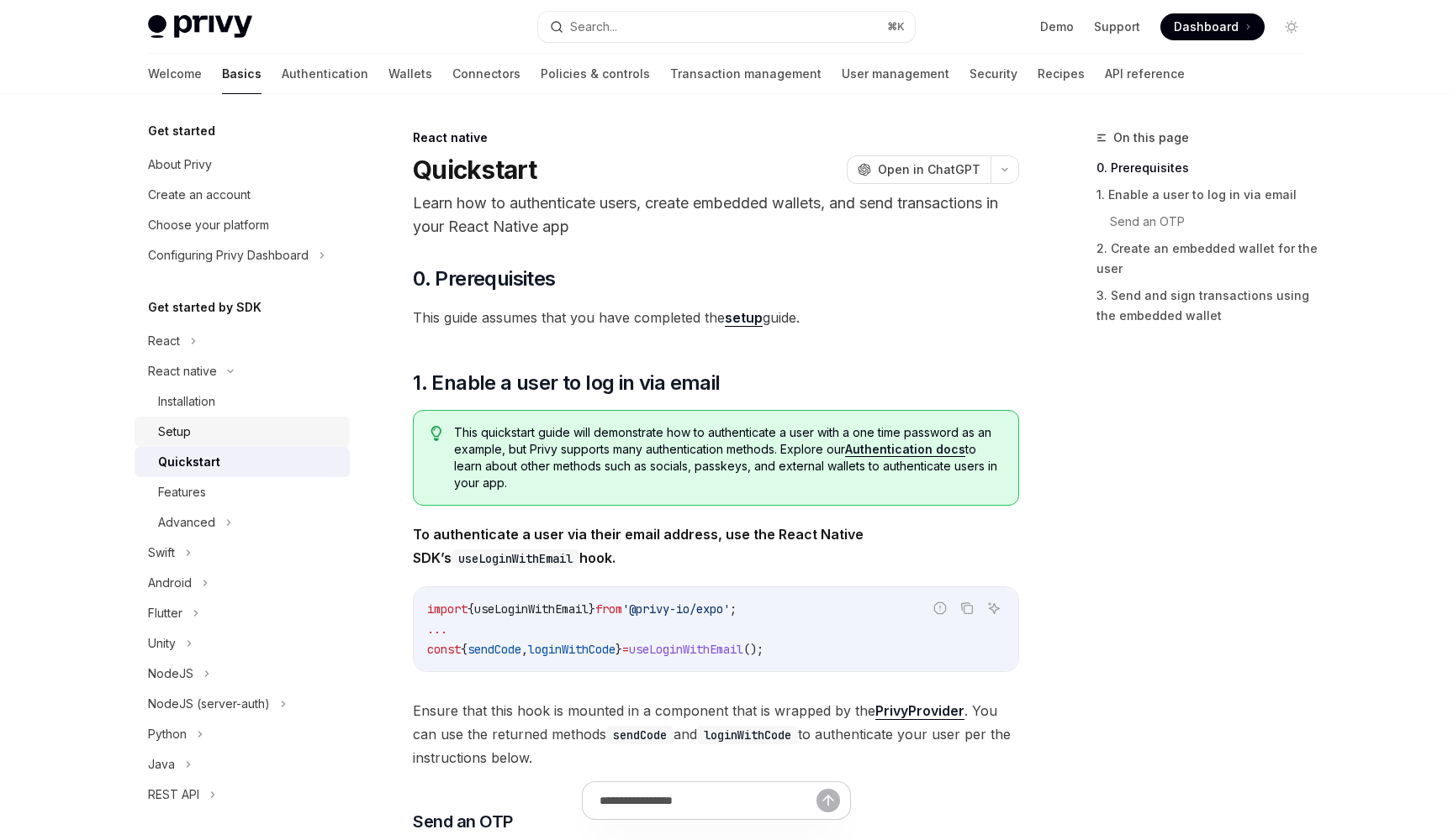
click at [206, 432] on div "Setup" at bounding box center [248, 431] width 181 height 20
type textarea "*"
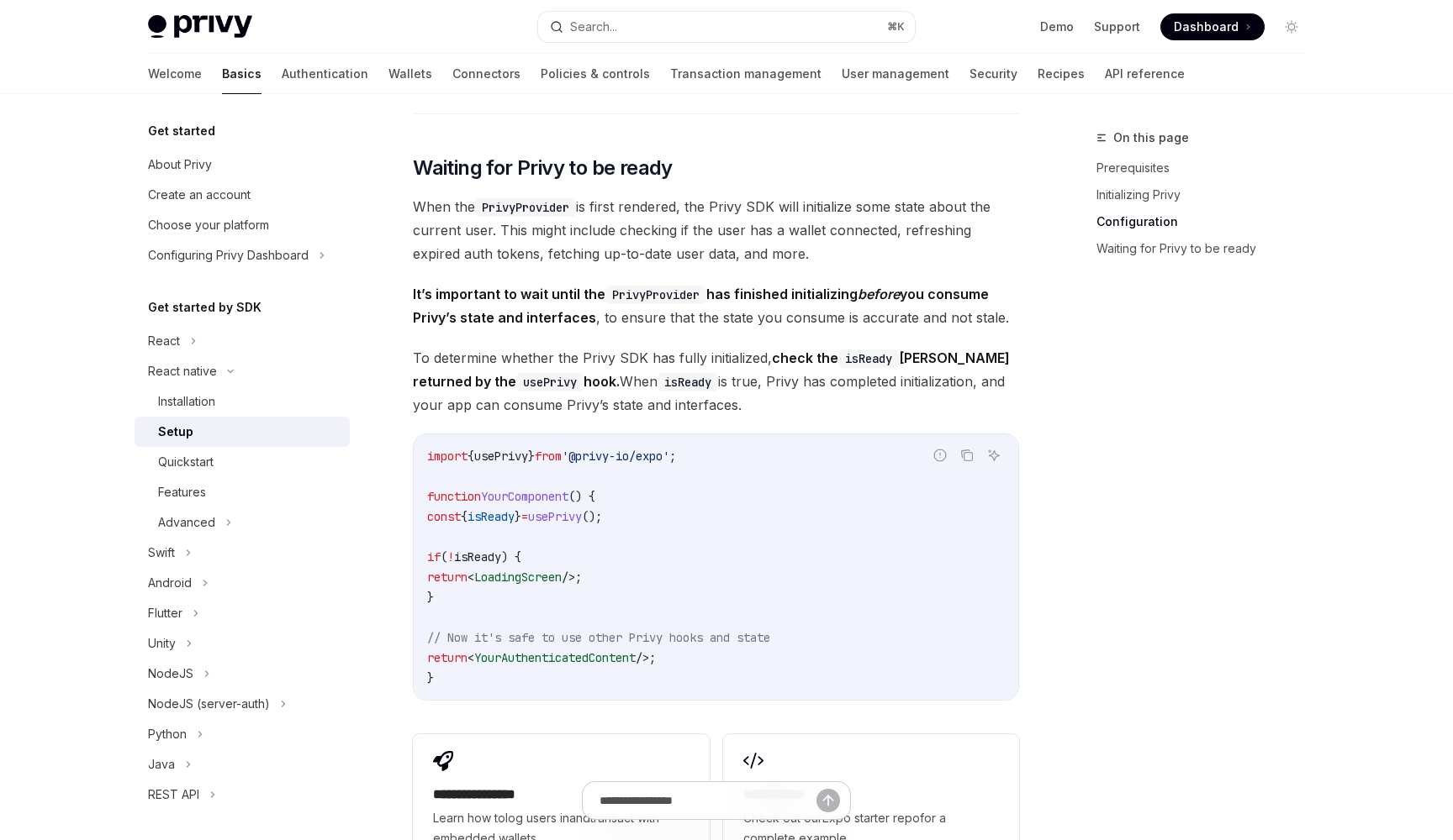
scroll to position [1478, 0]
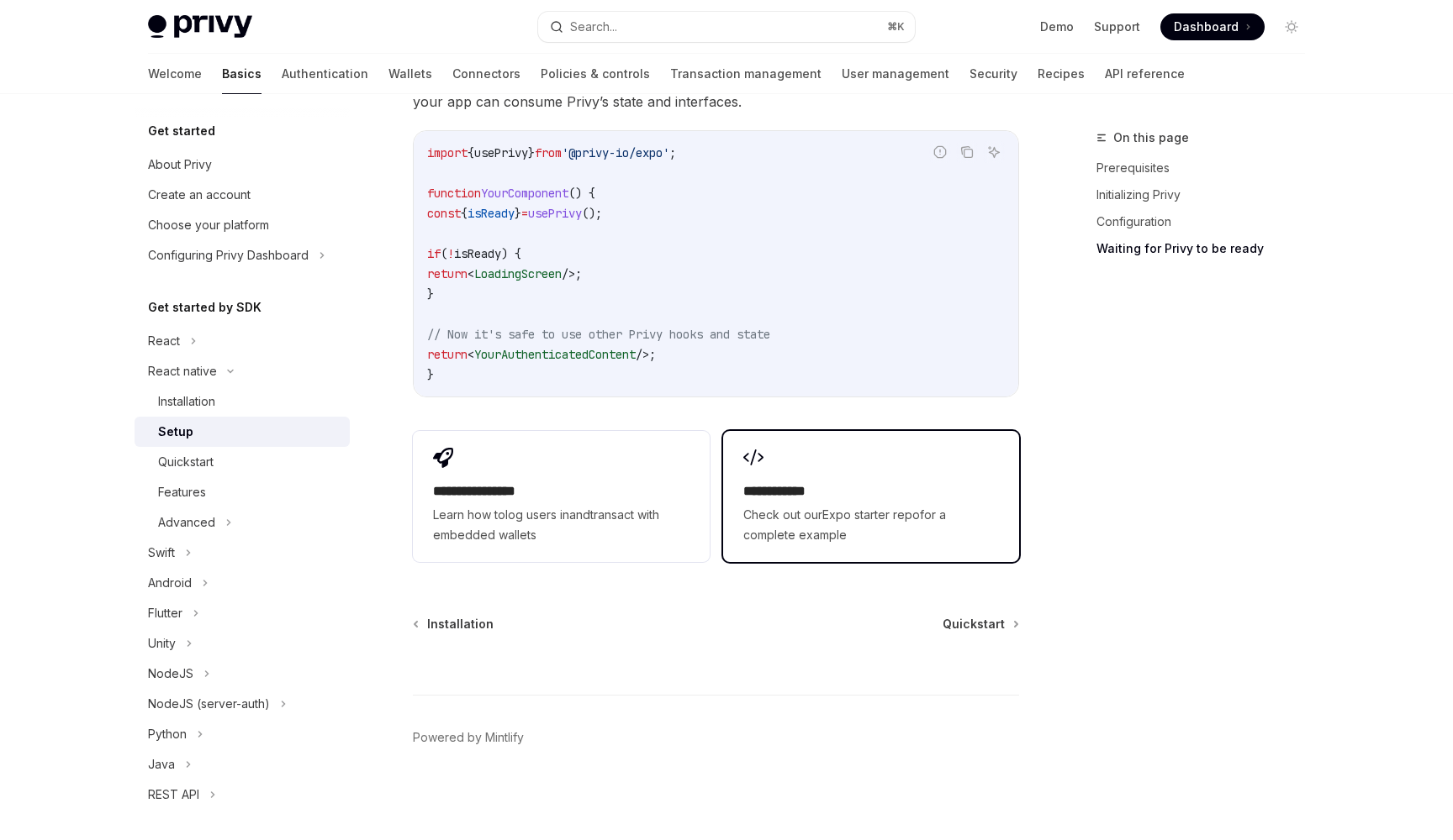
click at [777, 473] on div "**********" at bounding box center [870, 496] width 296 height 131
